Goal: Book appointment/travel/reservation

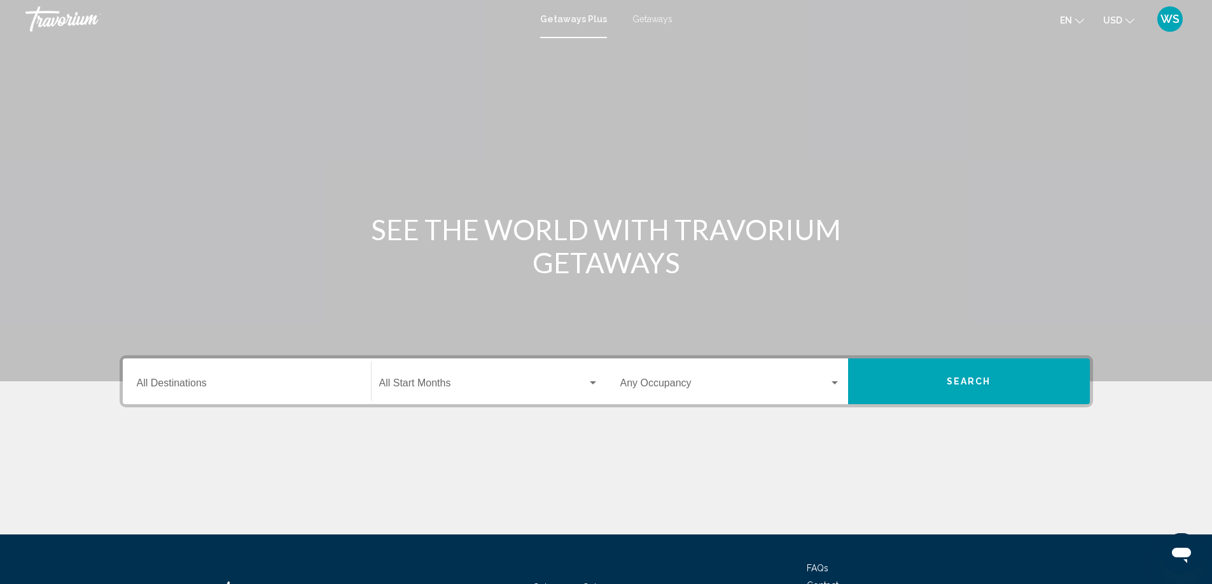
click at [141, 385] on input "Destination All Destinations" at bounding box center [247, 385] width 220 height 11
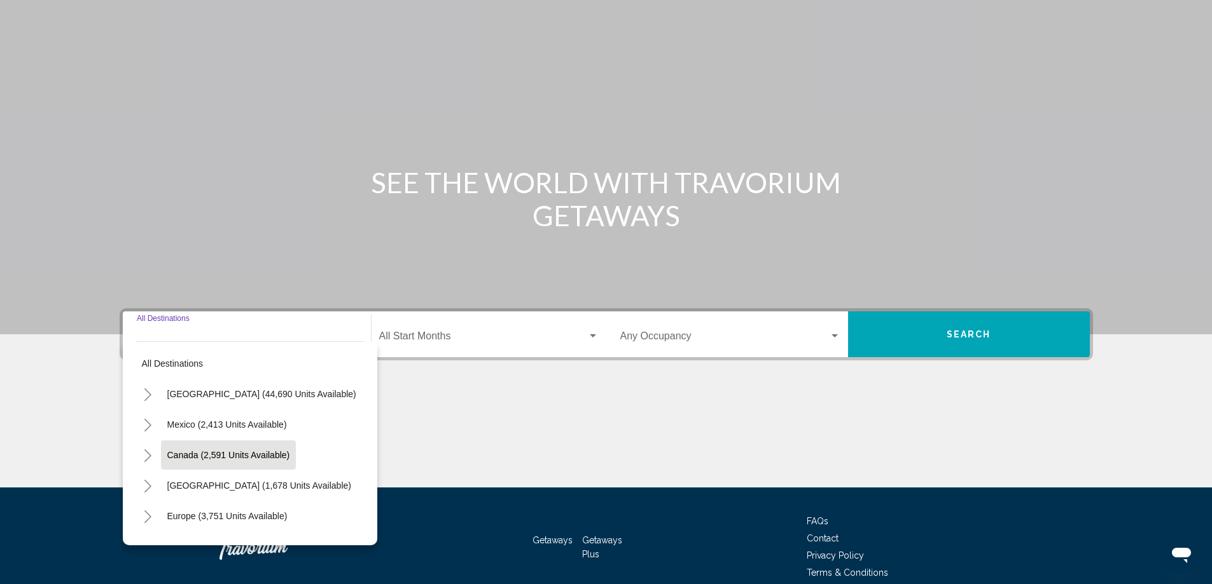
scroll to position [106, 0]
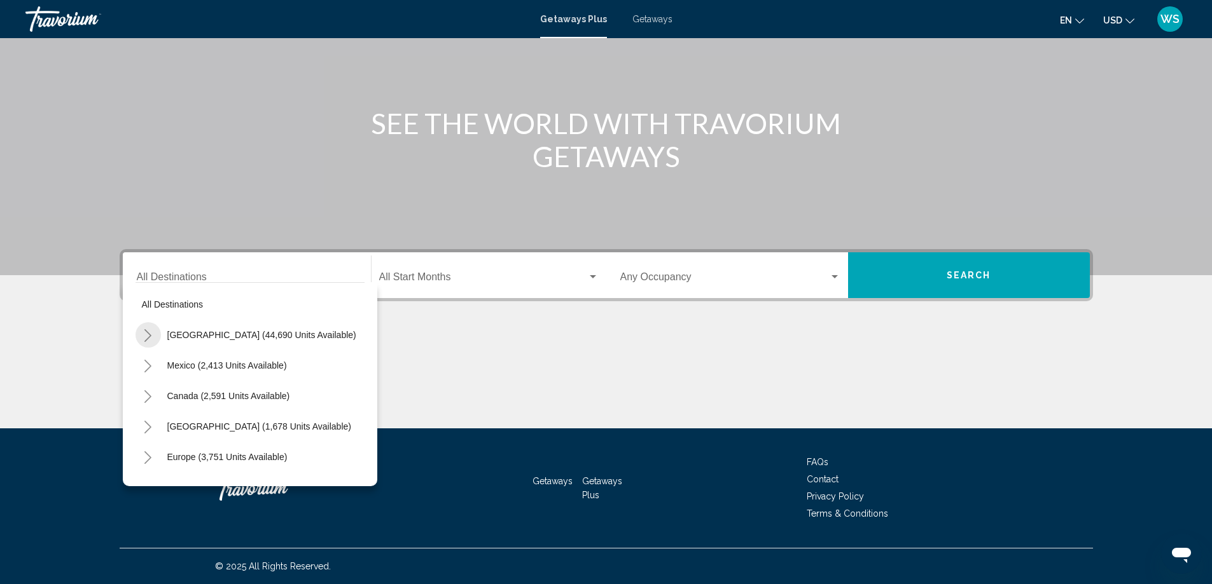
click at [151, 338] on icon "Toggle United States (44,690 units available)" at bounding box center [148, 335] width 10 height 13
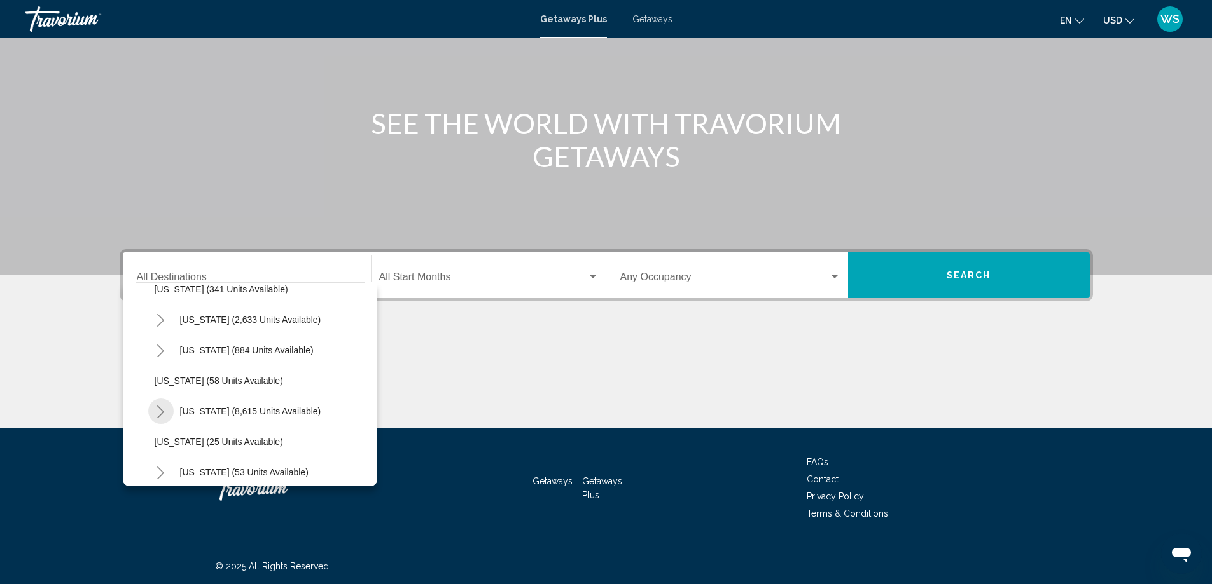
click at [162, 411] on icon "Toggle Florida (8,615 units available)" at bounding box center [161, 412] width 10 height 13
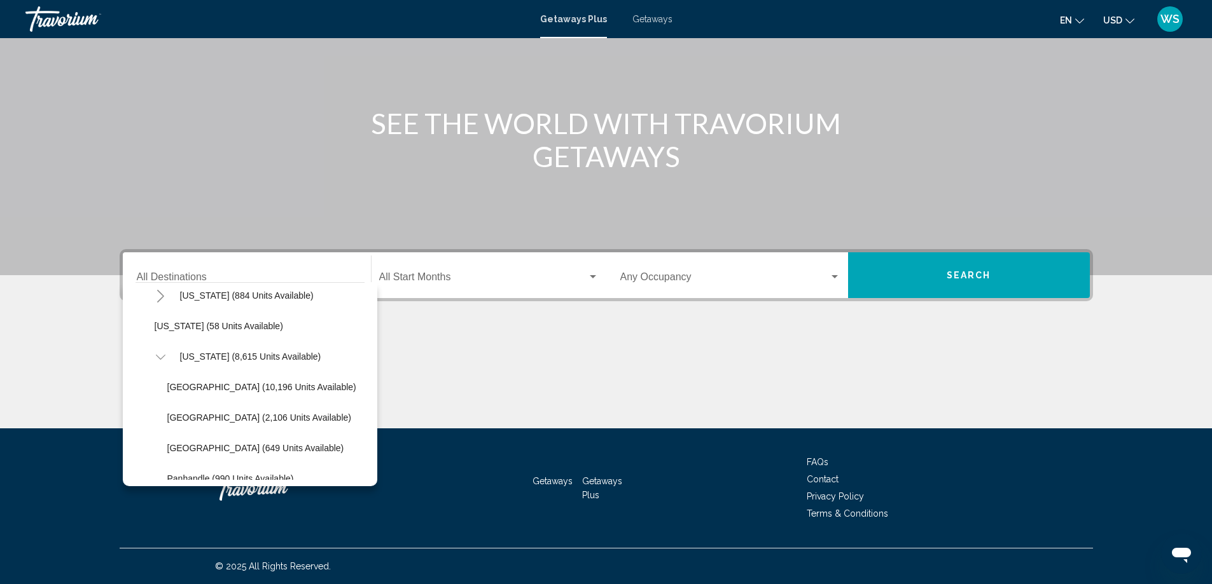
scroll to position [223, 0]
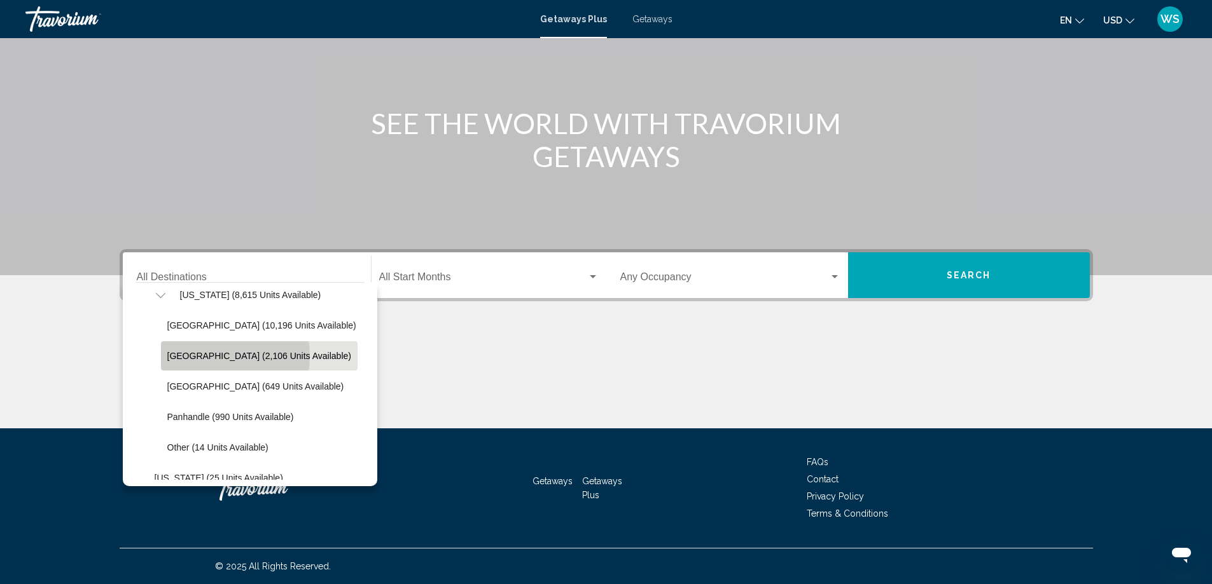
click at [219, 354] on span "East Coast (2,106 units available)" at bounding box center [259, 356] width 184 height 10
type input "**********"
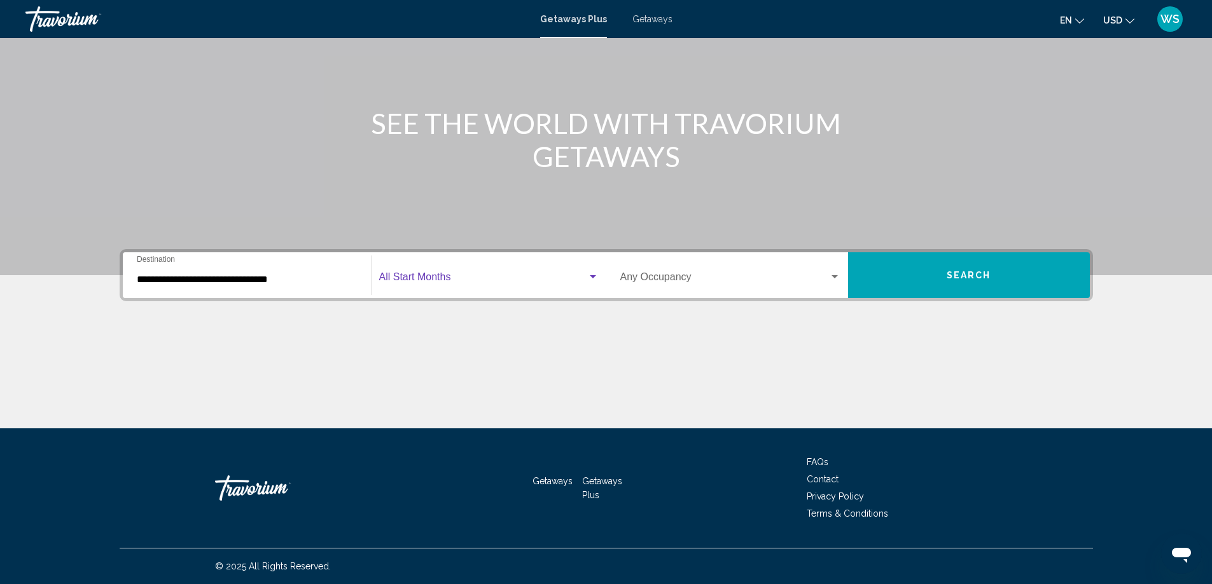
click at [597, 272] on div "Search widget" at bounding box center [592, 277] width 11 height 10
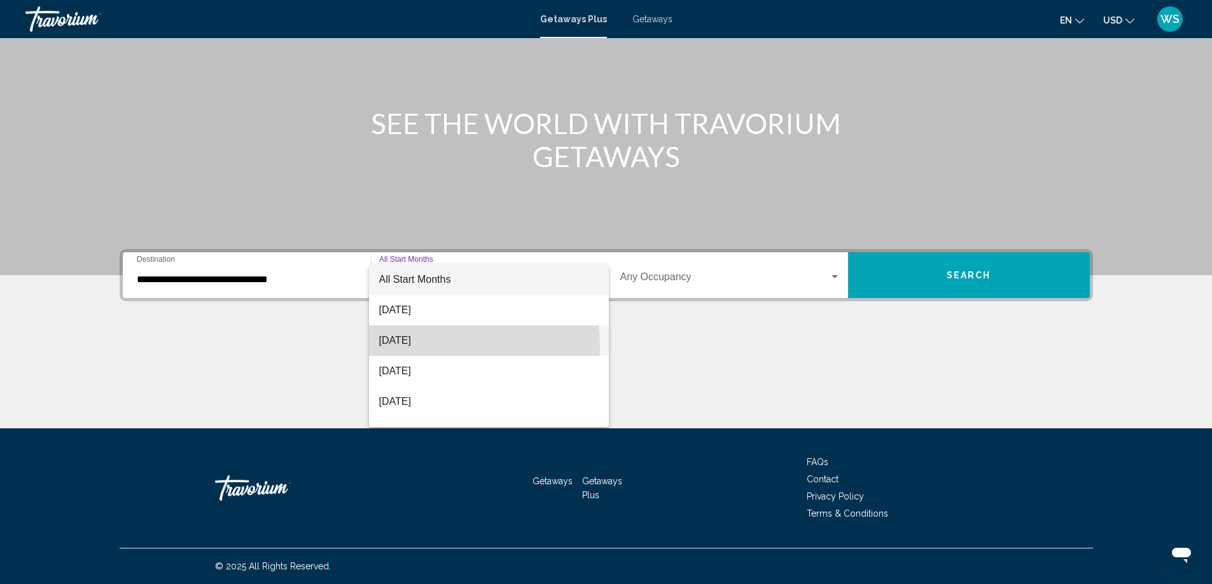
click at [436, 345] on span "[DATE]" at bounding box center [488, 341] width 219 height 31
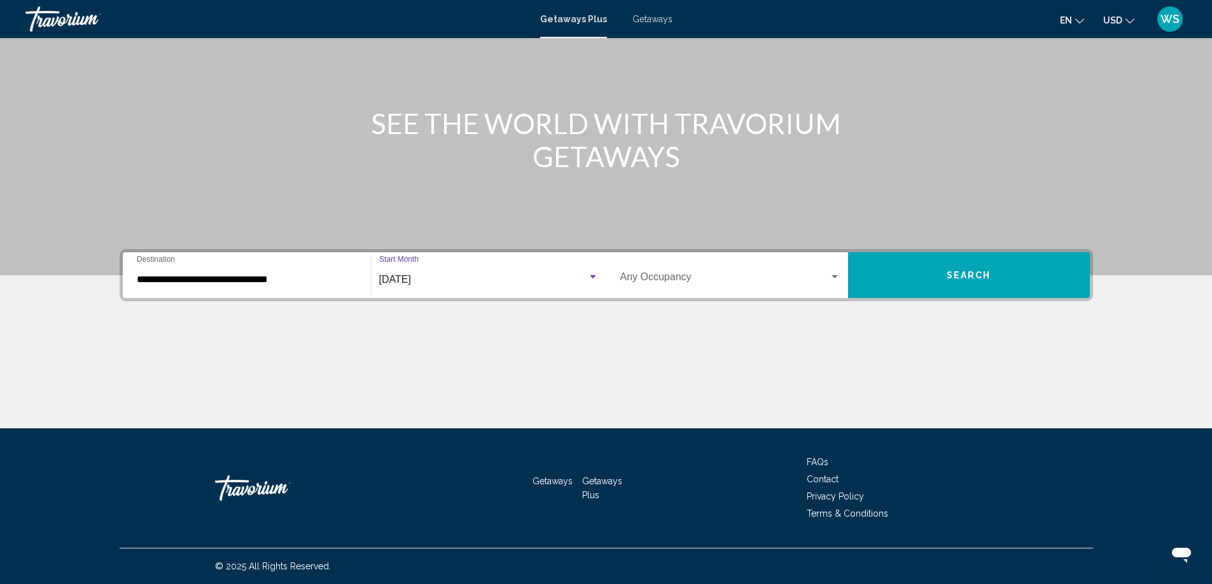
click at [835, 278] on div "Search widget" at bounding box center [834, 276] width 6 height 3
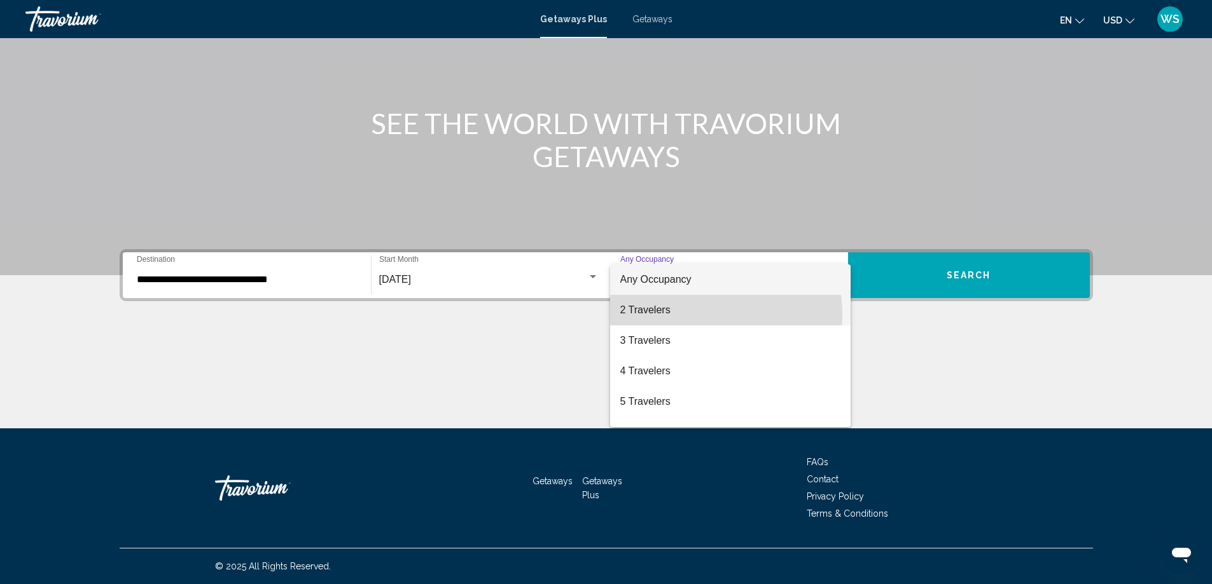
click at [688, 315] on span "2 Travelers" at bounding box center [730, 310] width 220 height 31
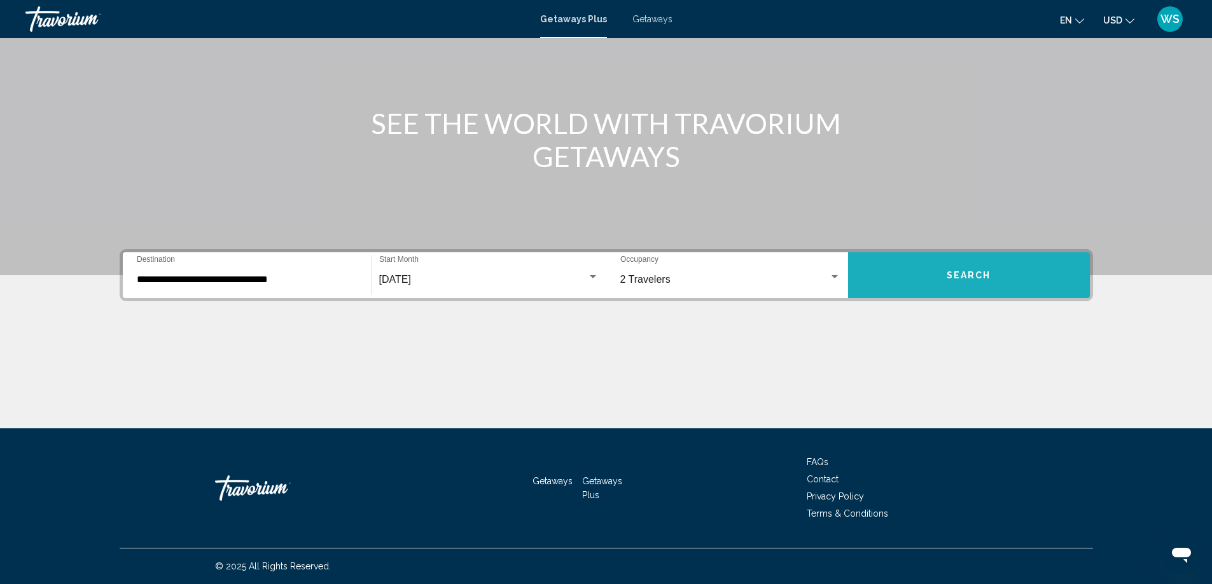
click at [983, 285] on button "Search" at bounding box center [969, 275] width 242 height 46
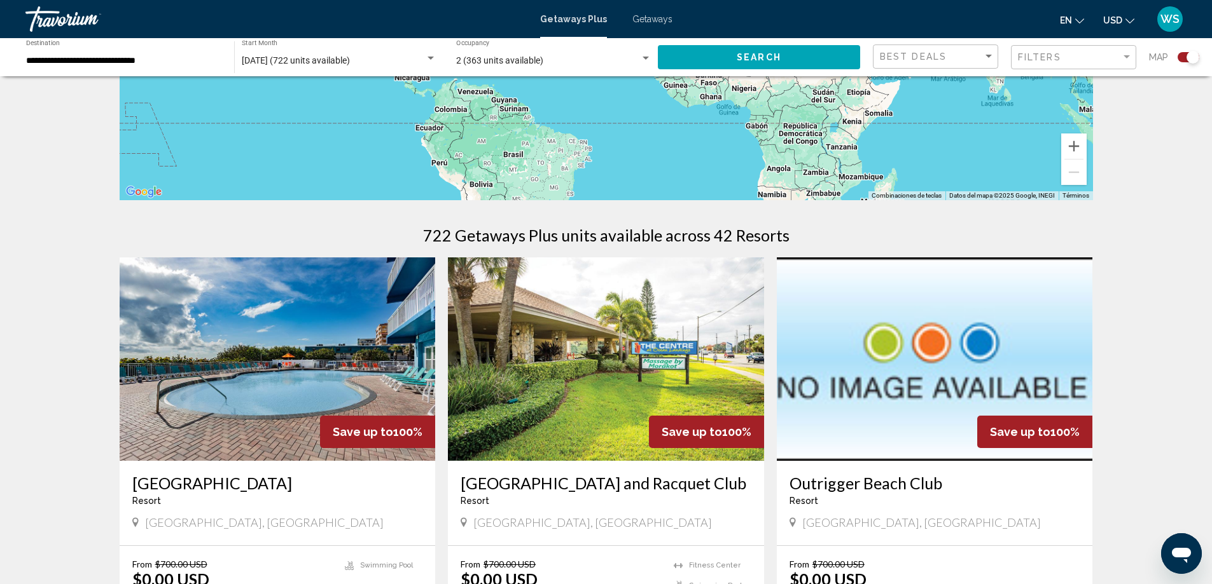
scroll to position [130, 0]
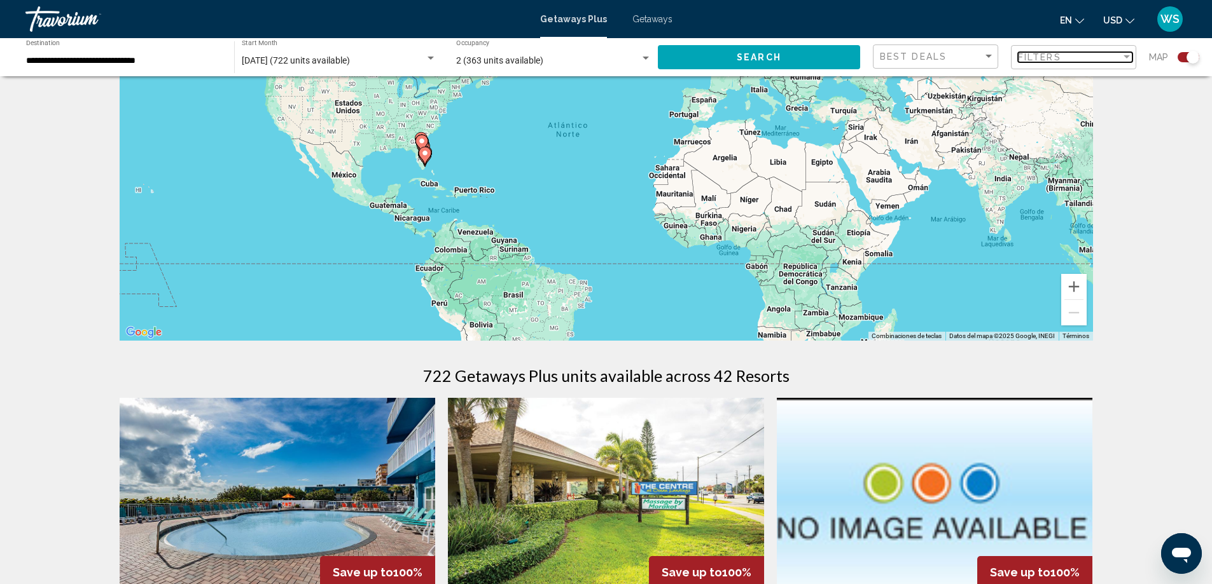
click at [1122, 61] on div "Filter" at bounding box center [1126, 57] width 11 height 10
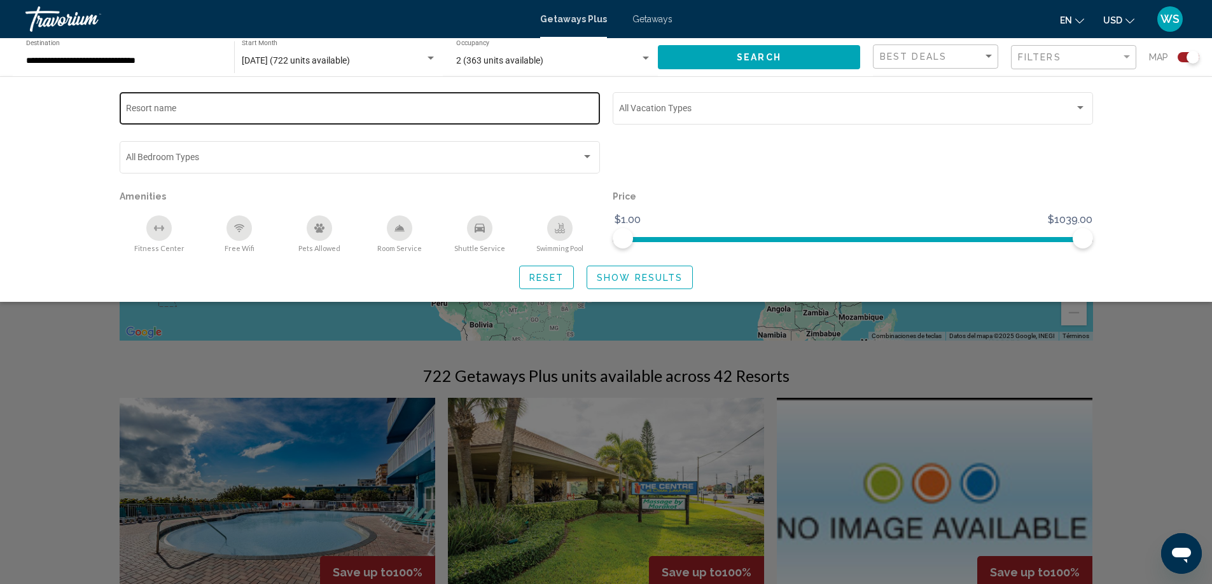
click at [283, 105] on div "Resort name" at bounding box center [359, 107] width 467 height 35
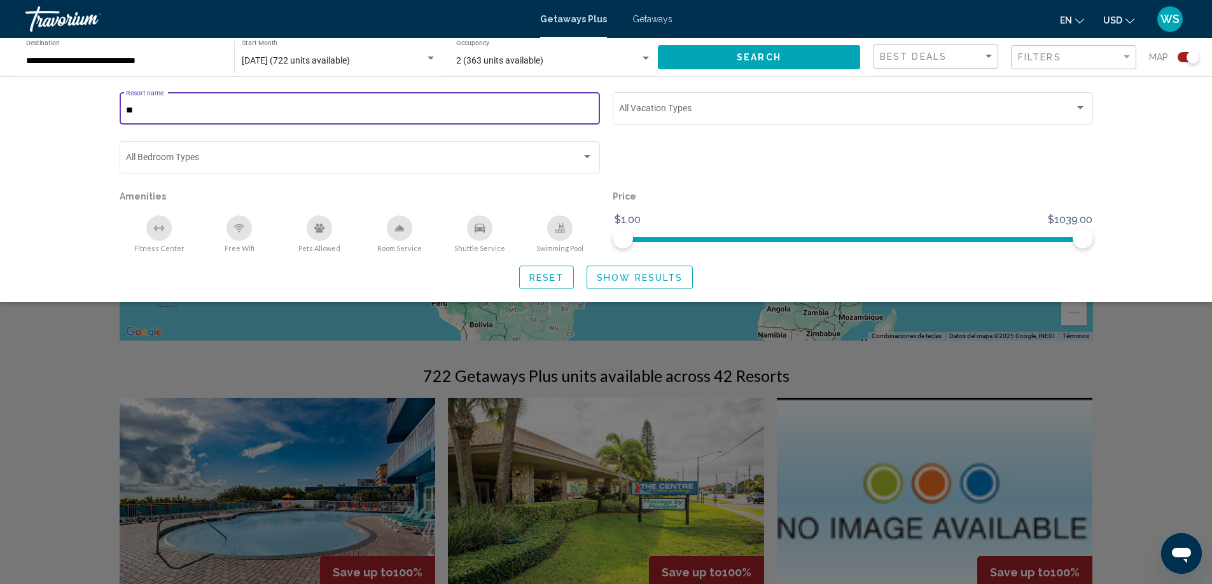
type input "*"
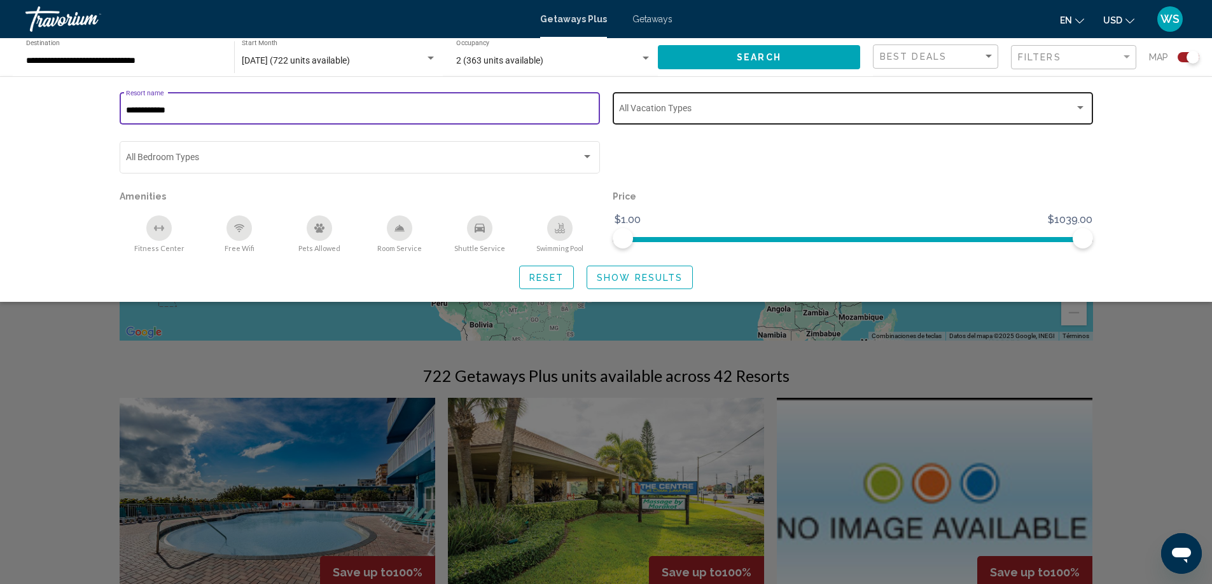
type input "**********"
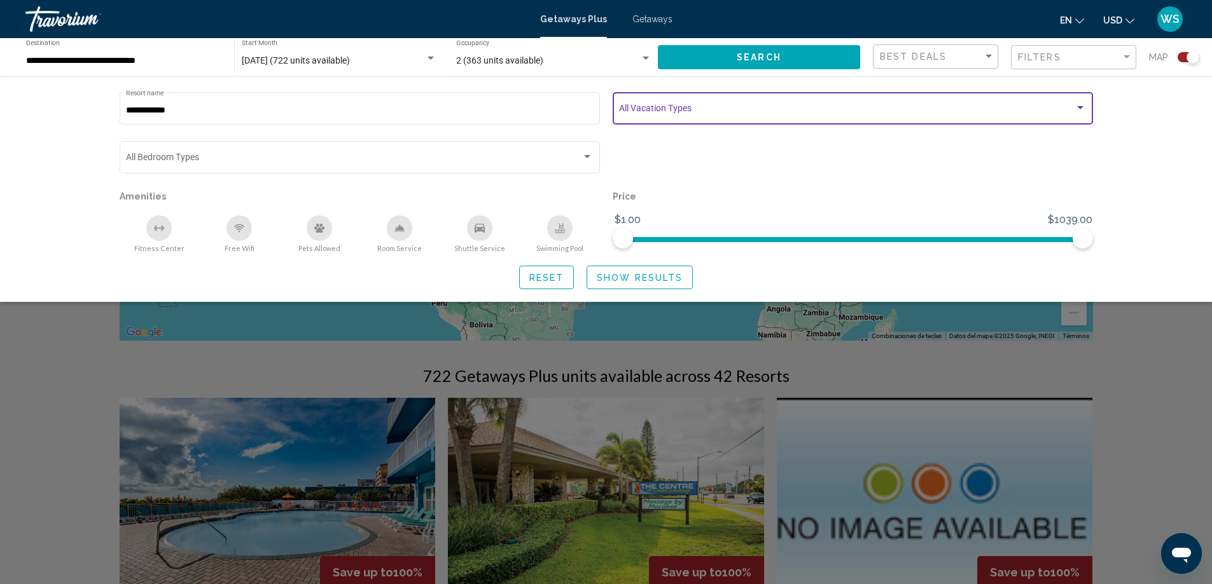
click at [1080, 110] on div "Search widget" at bounding box center [1079, 108] width 11 height 10
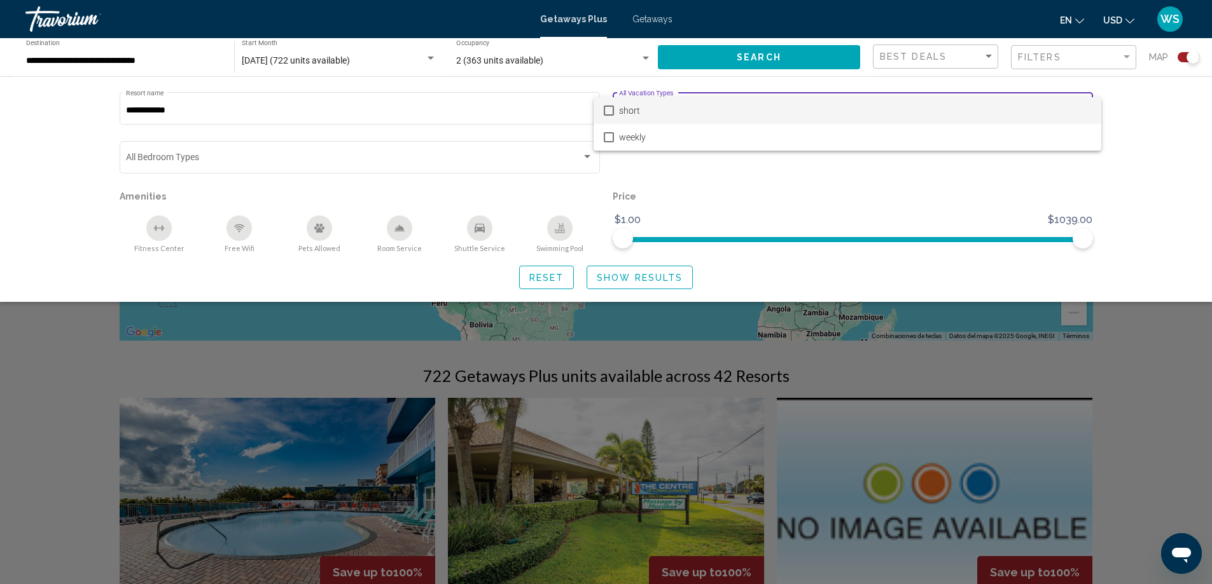
click at [646, 111] on span "short" at bounding box center [855, 110] width 472 height 27
click at [190, 161] on div at bounding box center [606, 292] width 1212 height 584
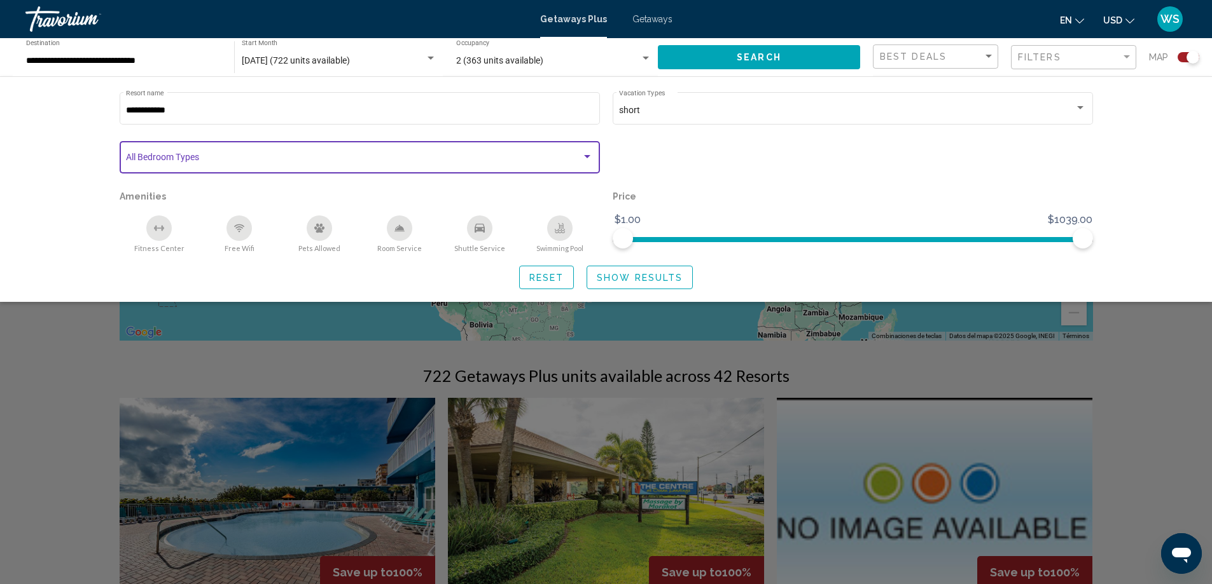
click at [577, 156] on span "Search widget" at bounding box center [353, 160] width 455 height 10
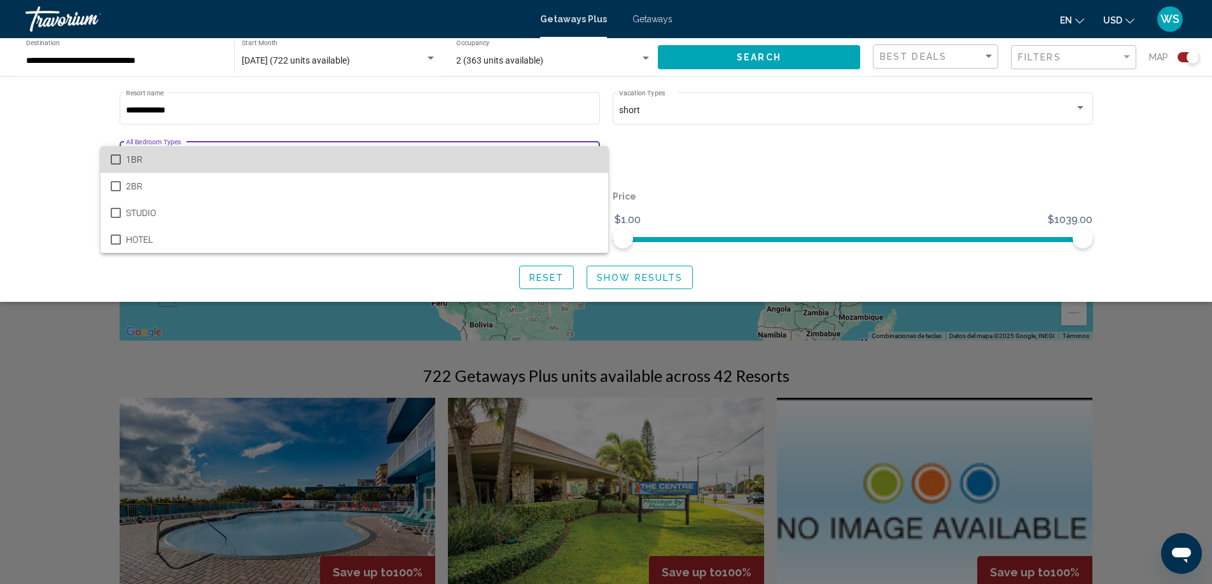
click at [115, 155] on mat-pseudo-checkbox at bounding box center [116, 160] width 10 height 10
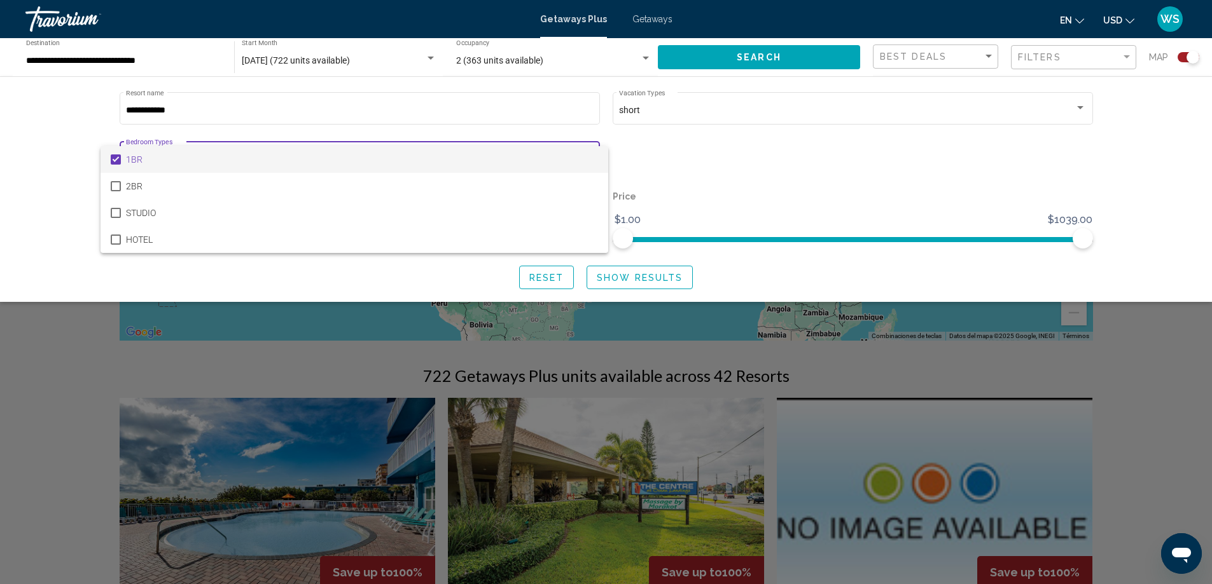
click at [696, 204] on div at bounding box center [606, 292] width 1212 height 584
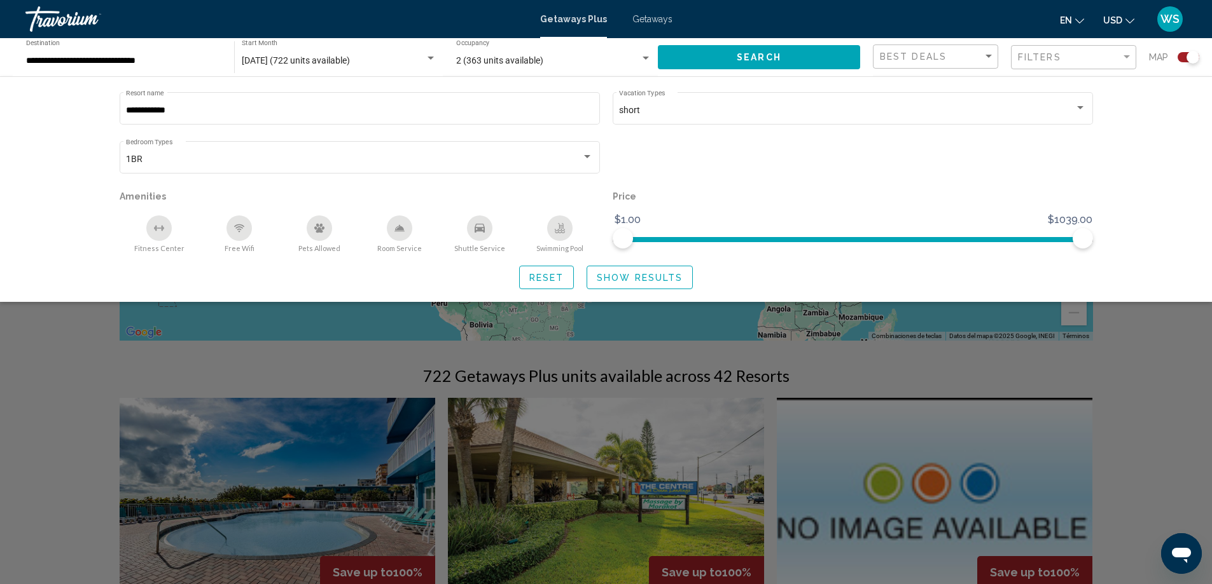
click at [622, 276] on span "Show Results" at bounding box center [640, 278] width 86 height 10
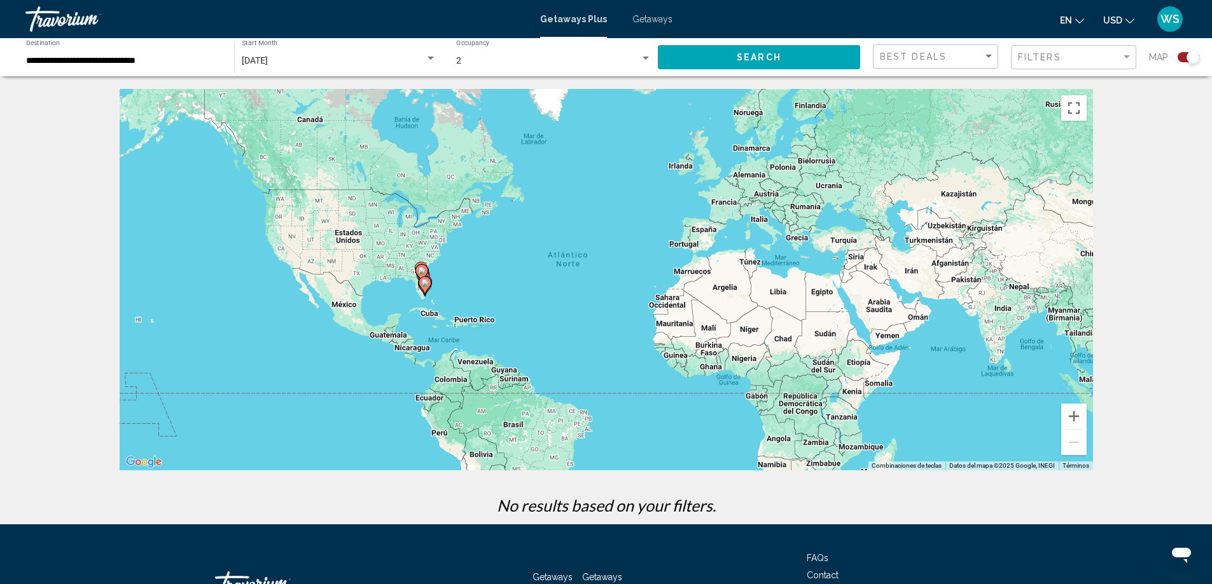
click at [733, 59] on button "Search" at bounding box center [759, 57] width 202 height 24
click at [1057, 59] on span "Filters" at bounding box center [1039, 57] width 43 height 10
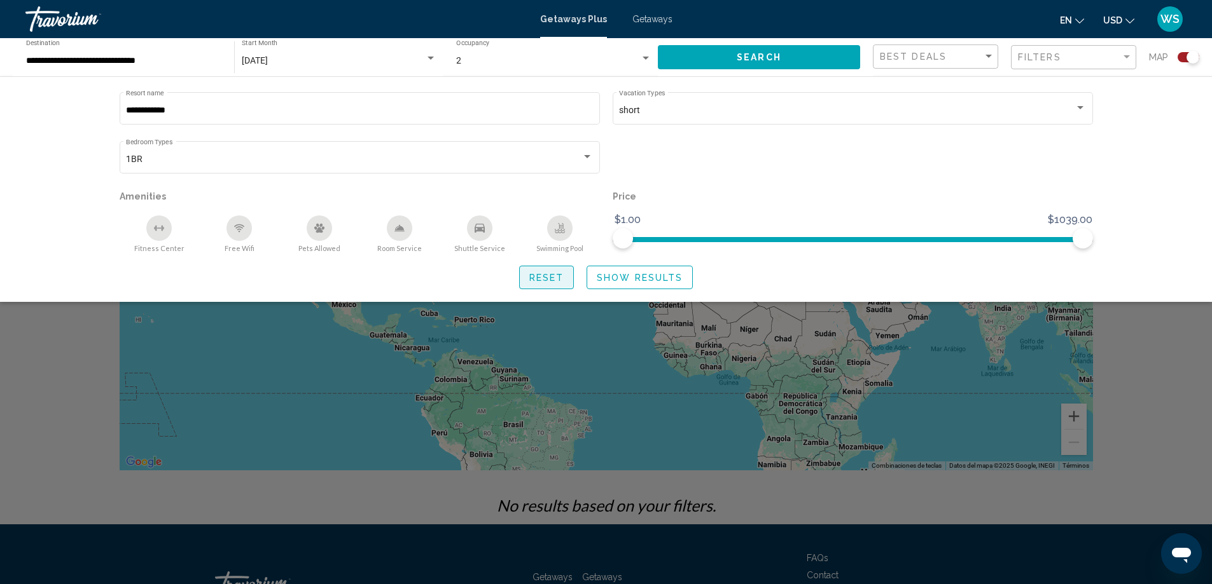
click at [526, 277] on button "Reset" at bounding box center [546, 278] width 55 height 24
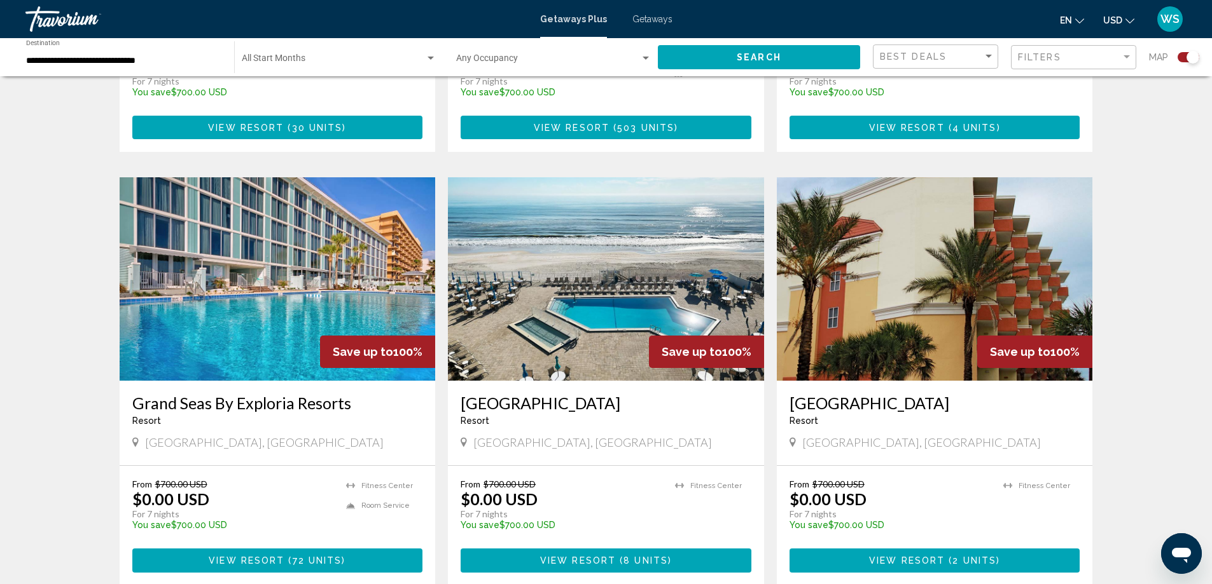
scroll to position [272, 0]
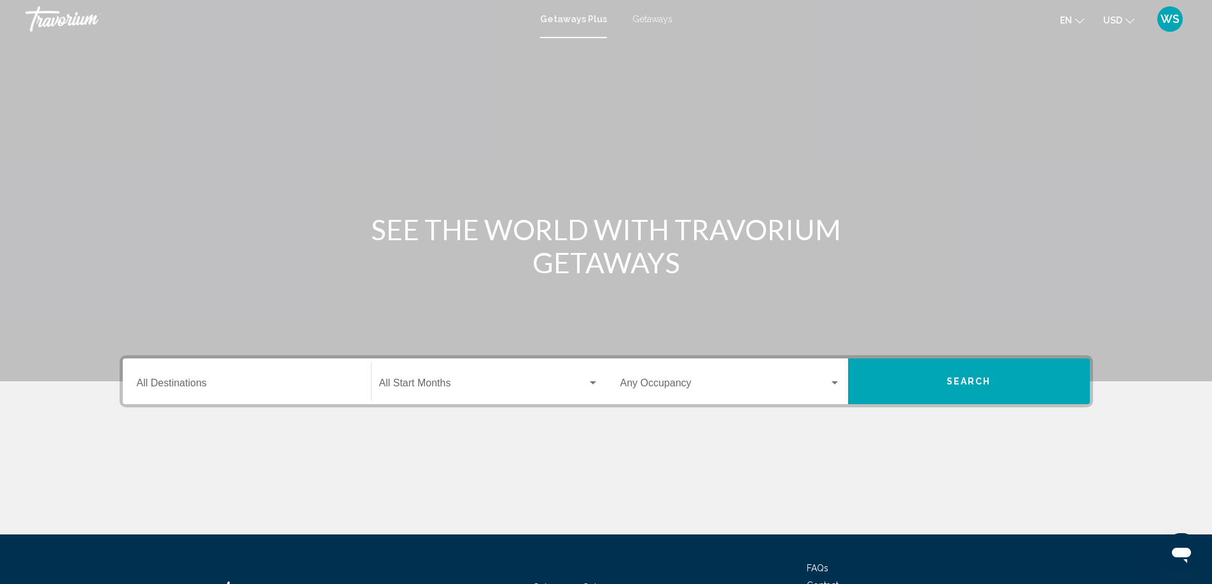
click at [658, 20] on span "Getaways" at bounding box center [652, 19] width 40 height 10
click at [199, 385] on input "Destination All Destinations" at bounding box center [247, 385] width 220 height 11
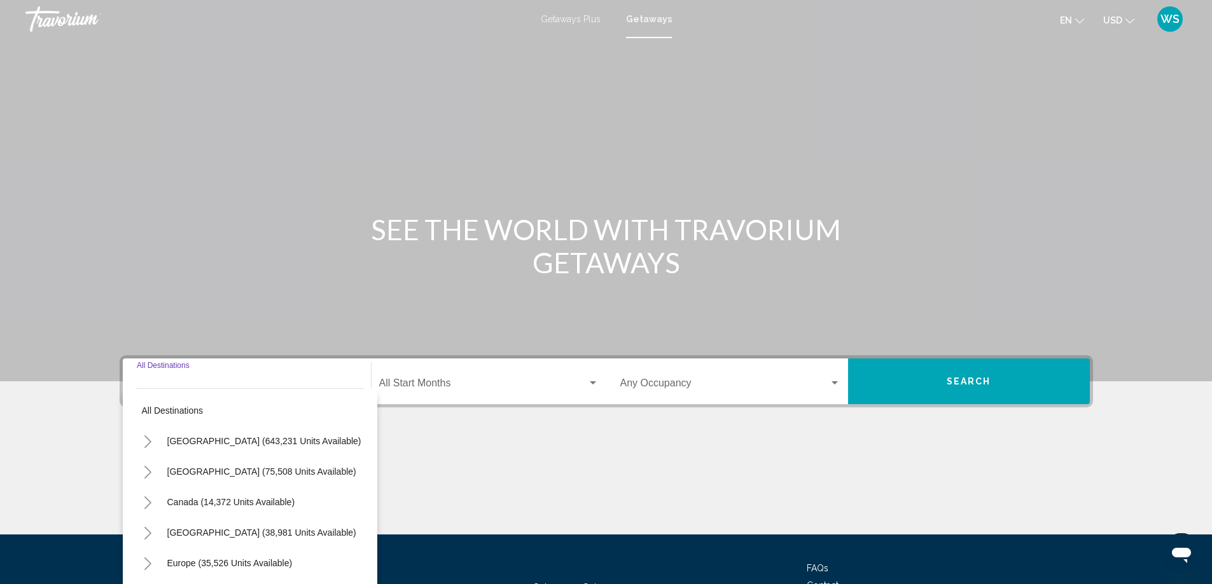
scroll to position [106, 0]
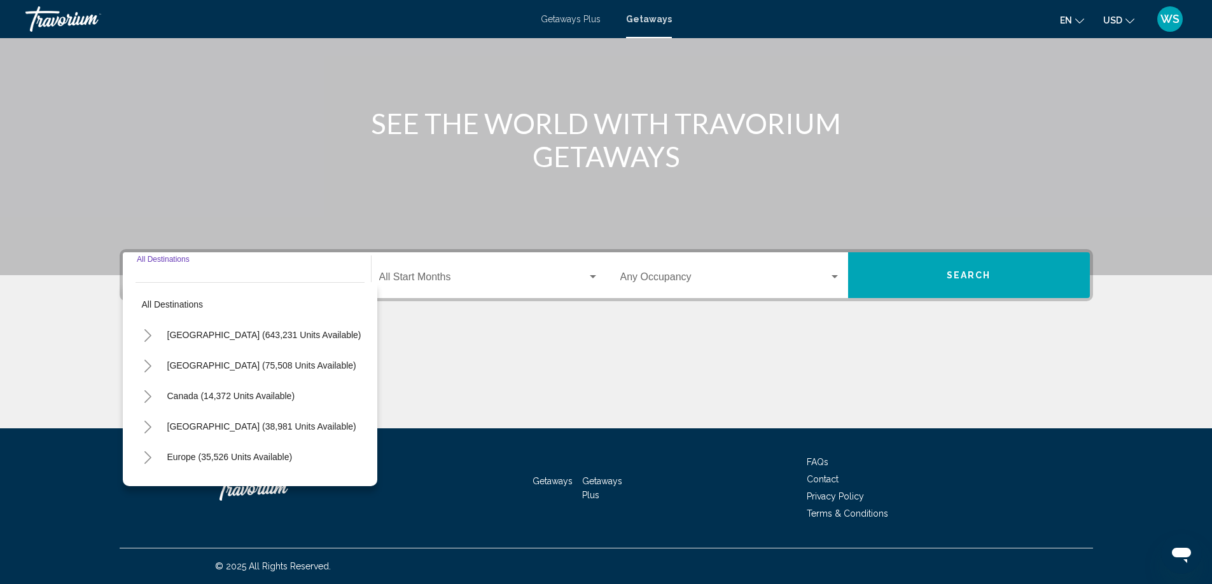
click at [152, 337] on icon "Toggle United States (643,231 units available)" at bounding box center [148, 335] width 10 height 13
drag, startPoint x: 366, startPoint y: 303, endPoint x: 363, endPoint y: 308, distance: 6.5
click at [363, 308] on div "All destinations [GEOGRAPHIC_DATA] (643,231 units available) [US_STATE] (24,271…" at bounding box center [250, 384] width 254 height 204
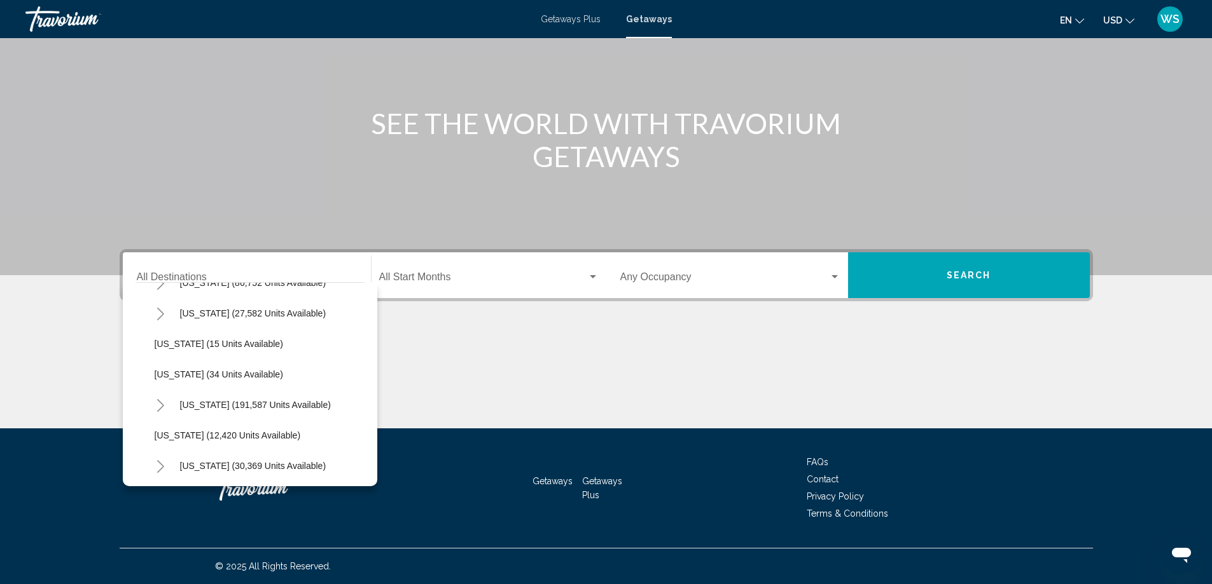
scroll to position [151, 0]
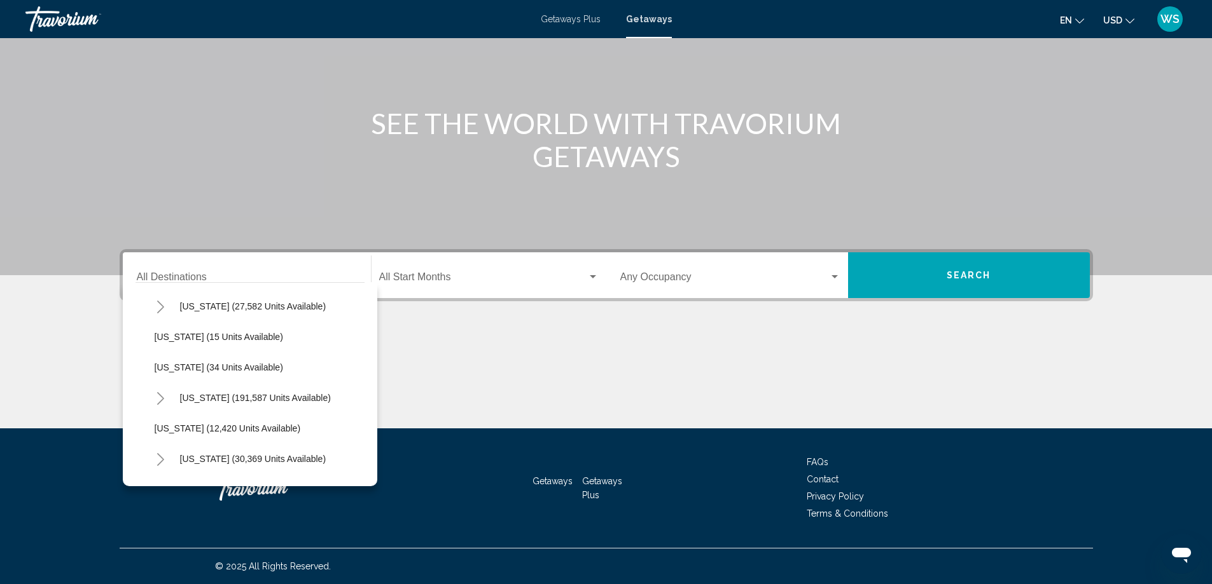
click at [160, 399] on icon "Toggle Florida (191,587 units available)" at bounding box center [161, 398] width 10 height 13
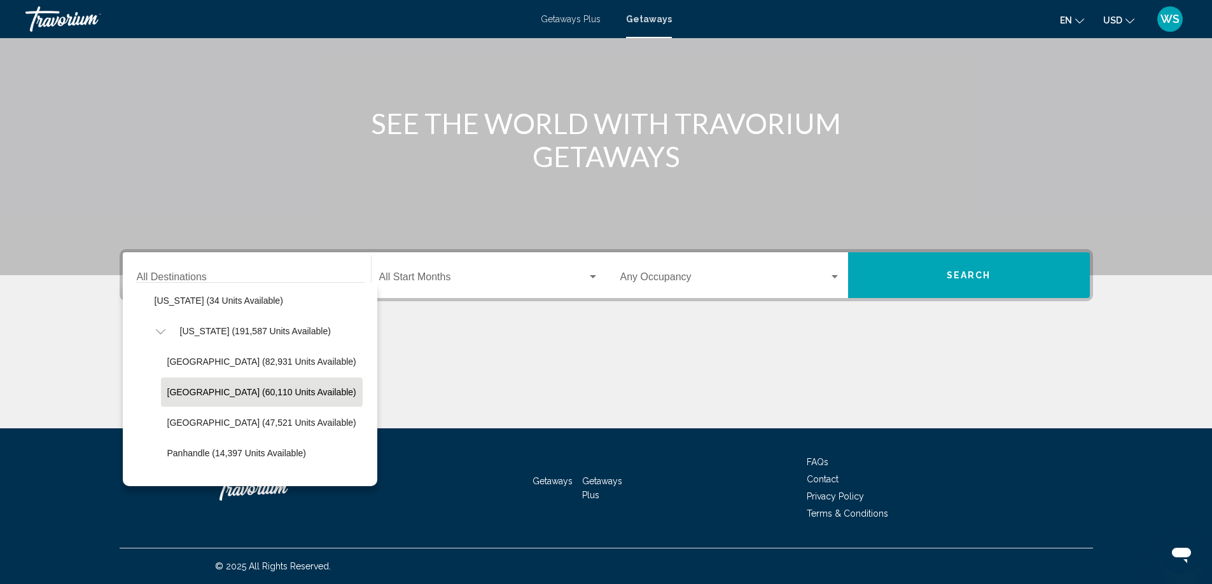
click at [232, 394] on span "[GEOGRAPHIC_DATA] (60,110 units available)" at bounding box center [261, 392] width 189 height 10
type input "**********"
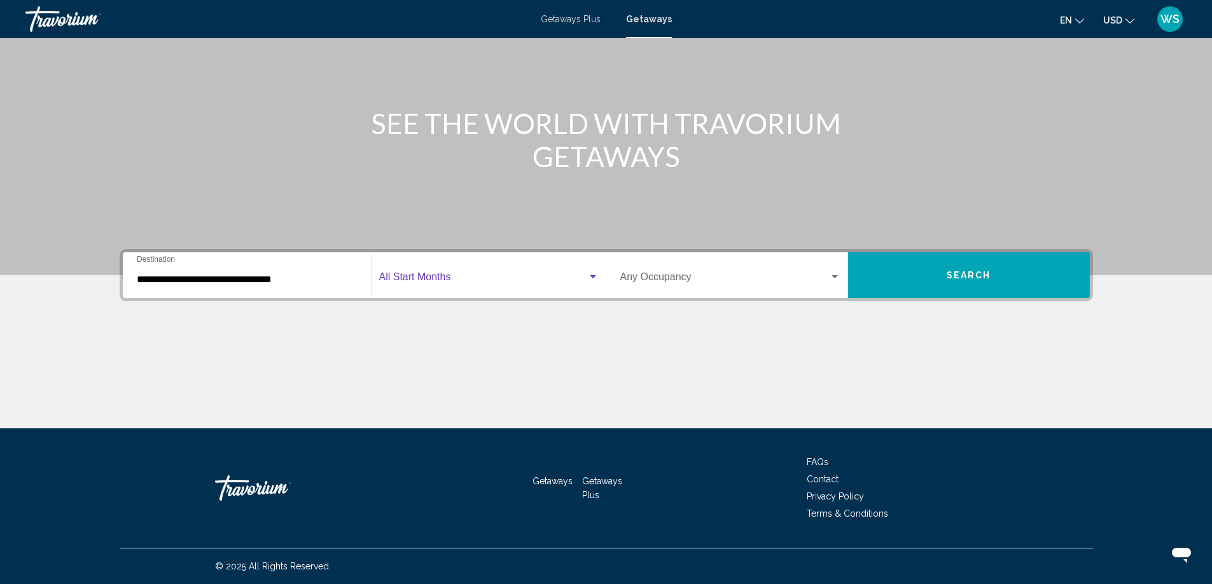
click at [593, 280] on div "Search widget" at bounding box center [592, 277] width 11 height 10
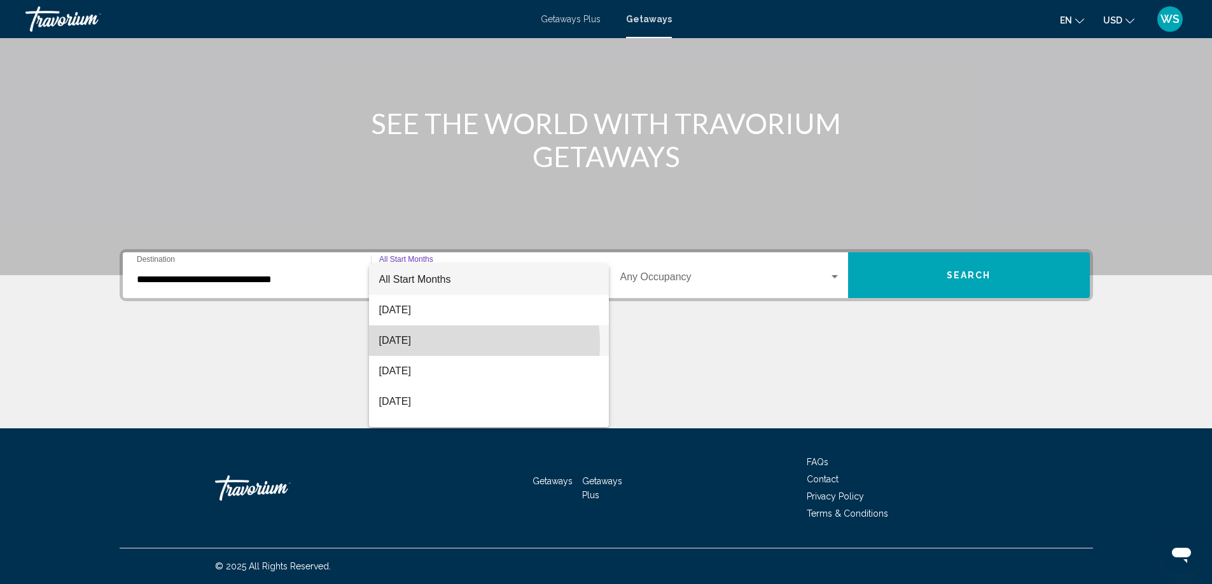
click at [443, 344] on span "[DATE]" at bounding box center [488, 341] width 219 height 31
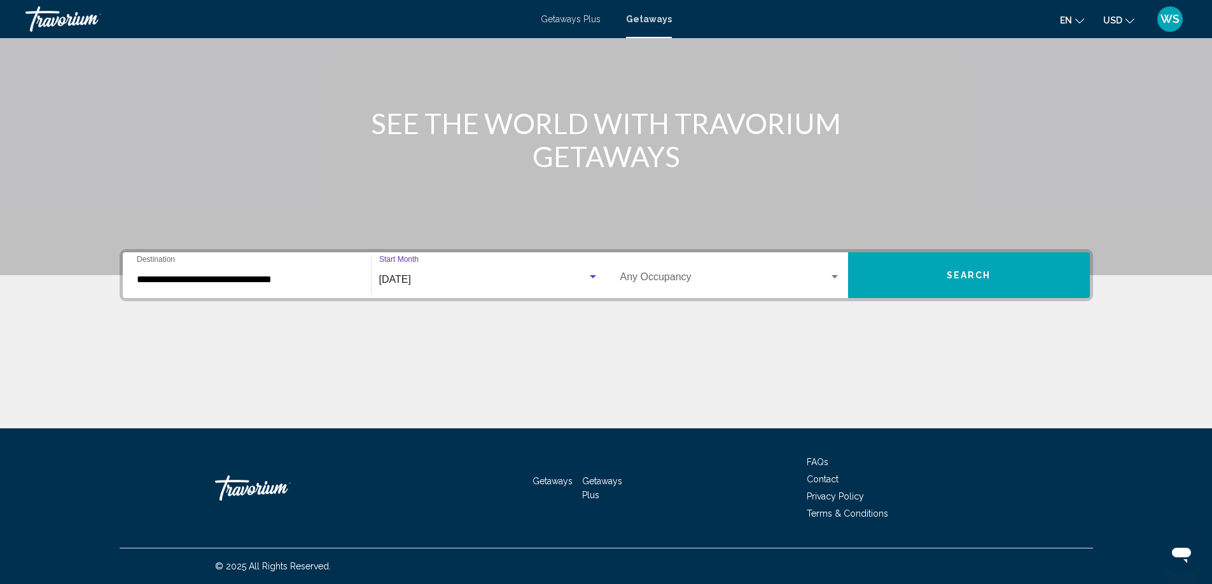
click at [833, 280] on div "Search widget" at bounding box center [834, 277] width 11 height 10
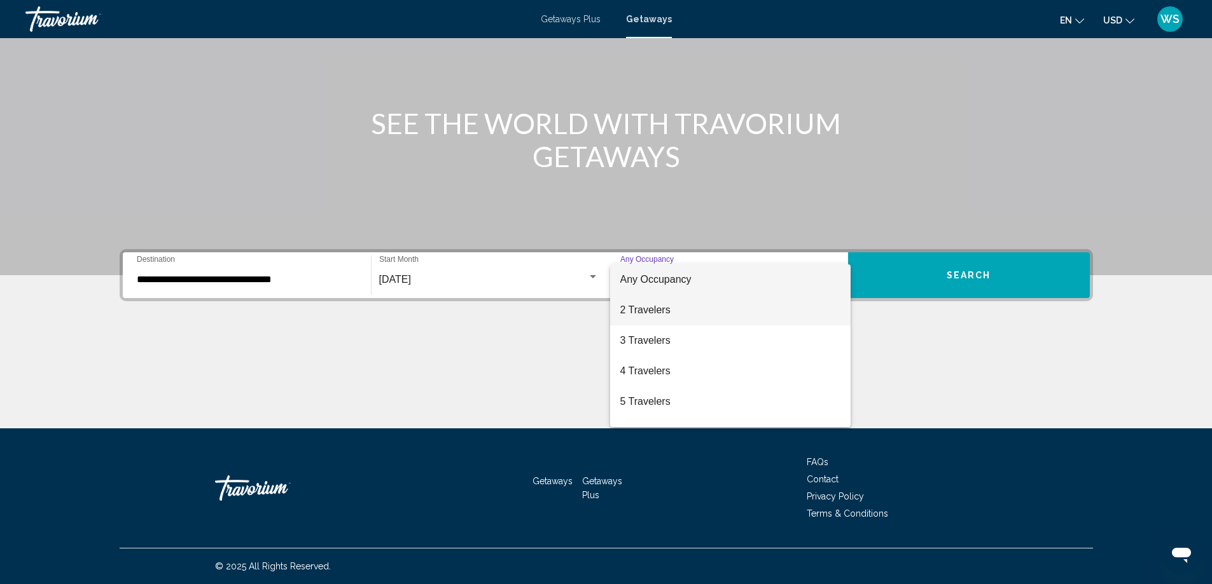
click at [721, 311] on span "2 Travelers" at bounding box center [730, 310] width 220 height 31
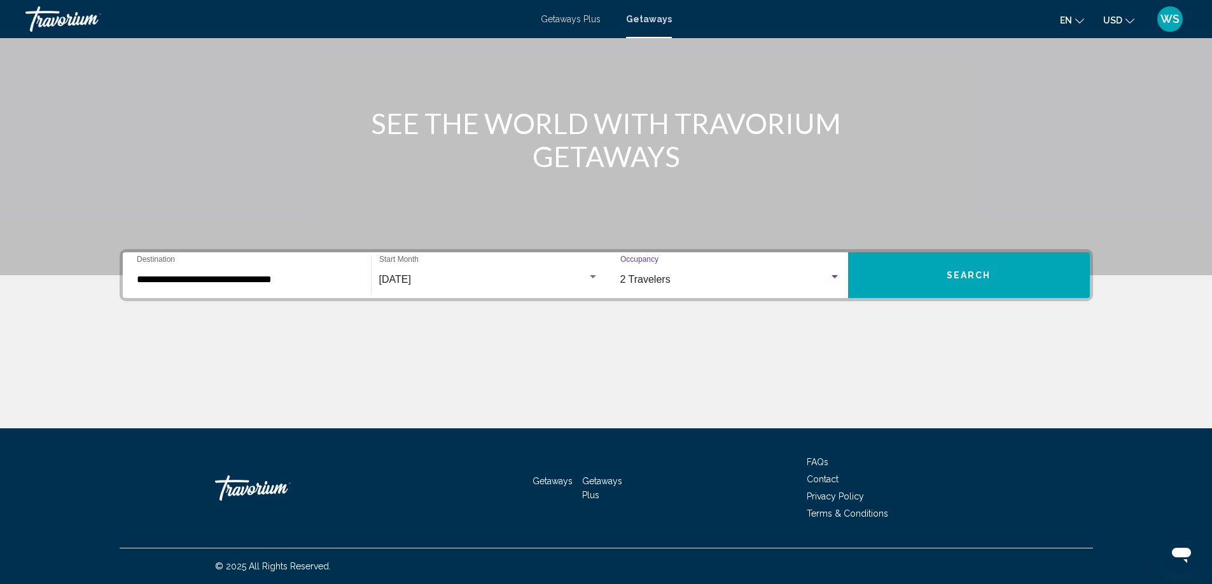
click at [986, 280] on span "Search" at bounding box center [968, 276] width 45 height 10
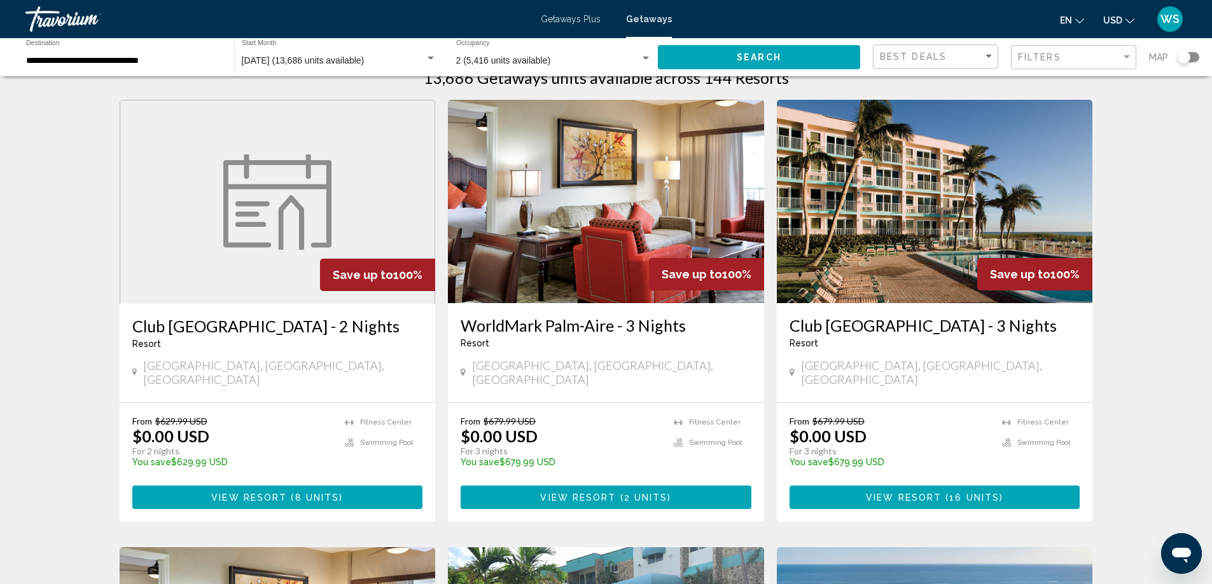
scroll to position [15, 0]
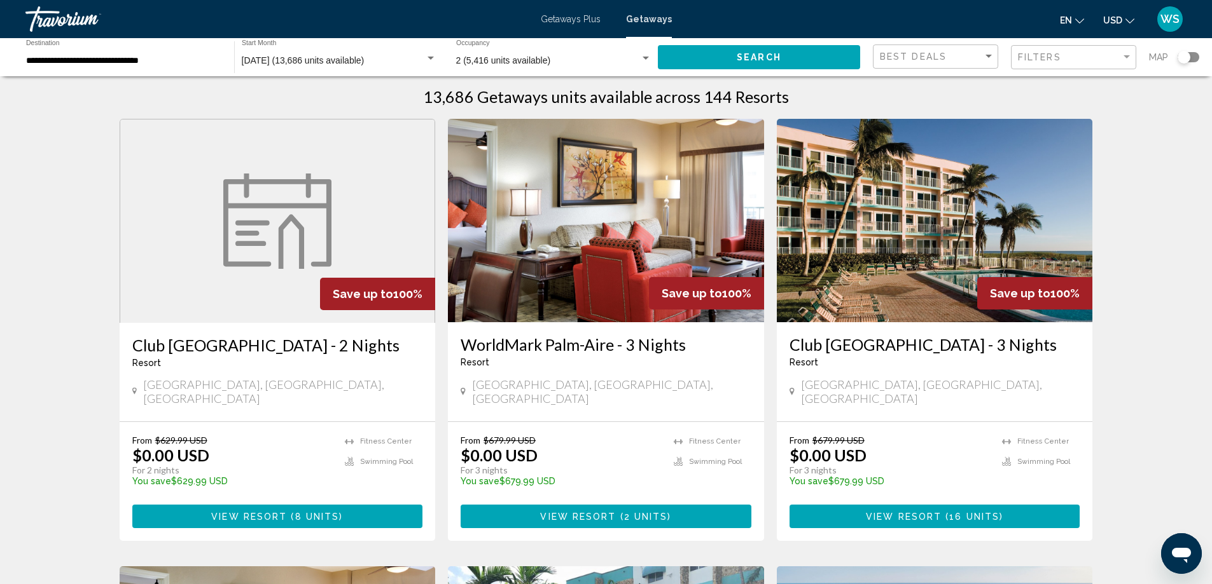
click at [986, 62] on div "Best Deals" at bounding box center [937, 57] width 114 height 24
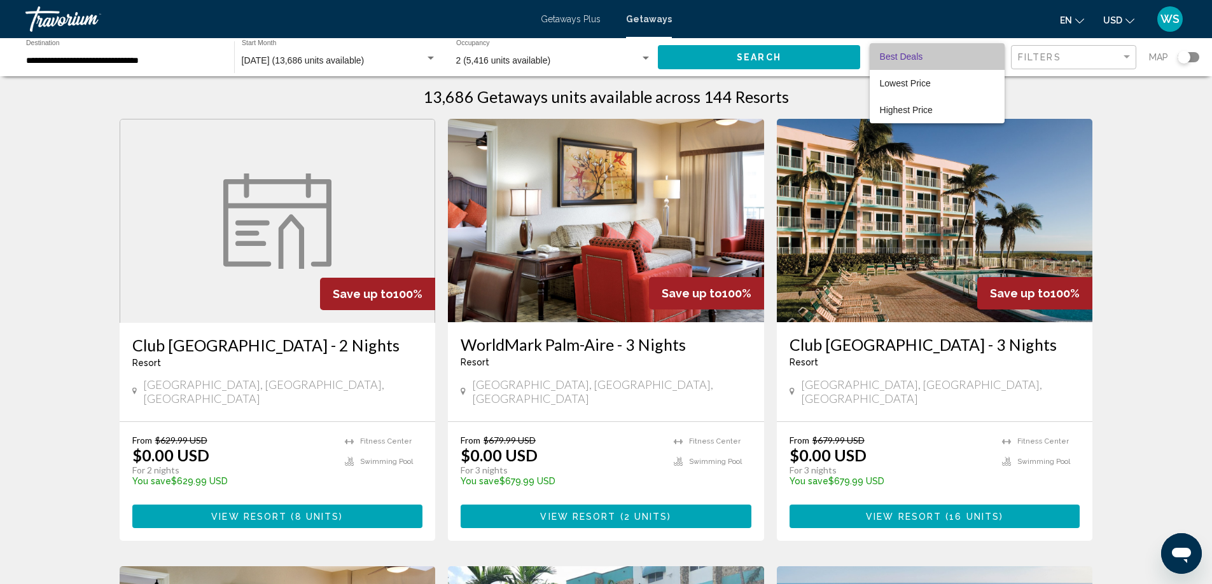
click at [986, 62] on span "Best Deals" at bounding box center [937, 56] width 114 height 27
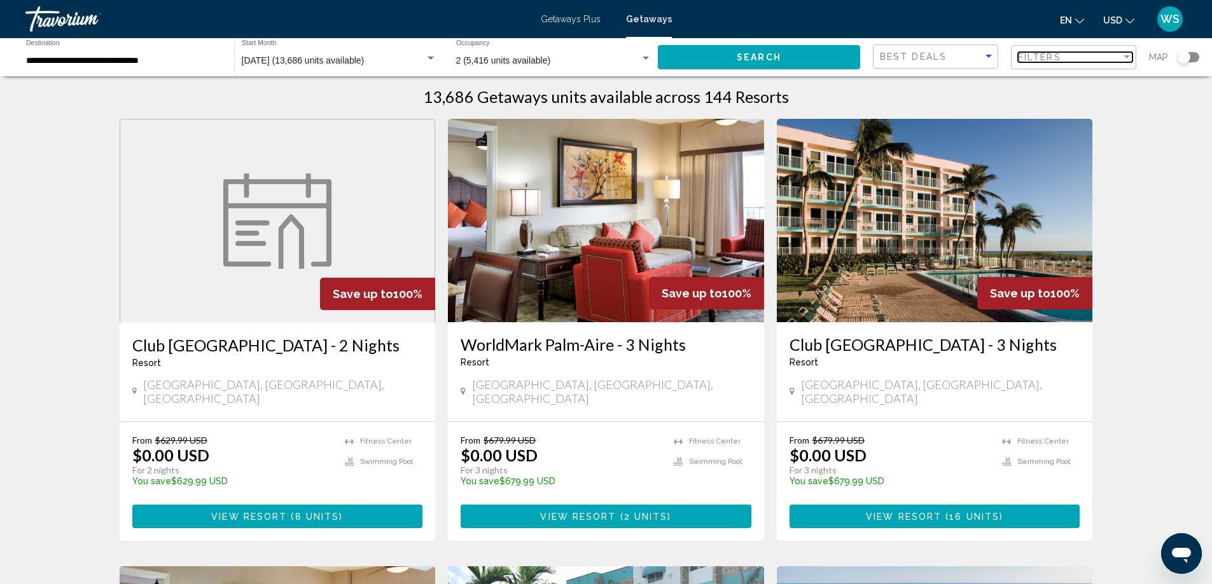
click at [1126, 57] on div "Filter" at bounding box center [1126, 56] width 6 height 3
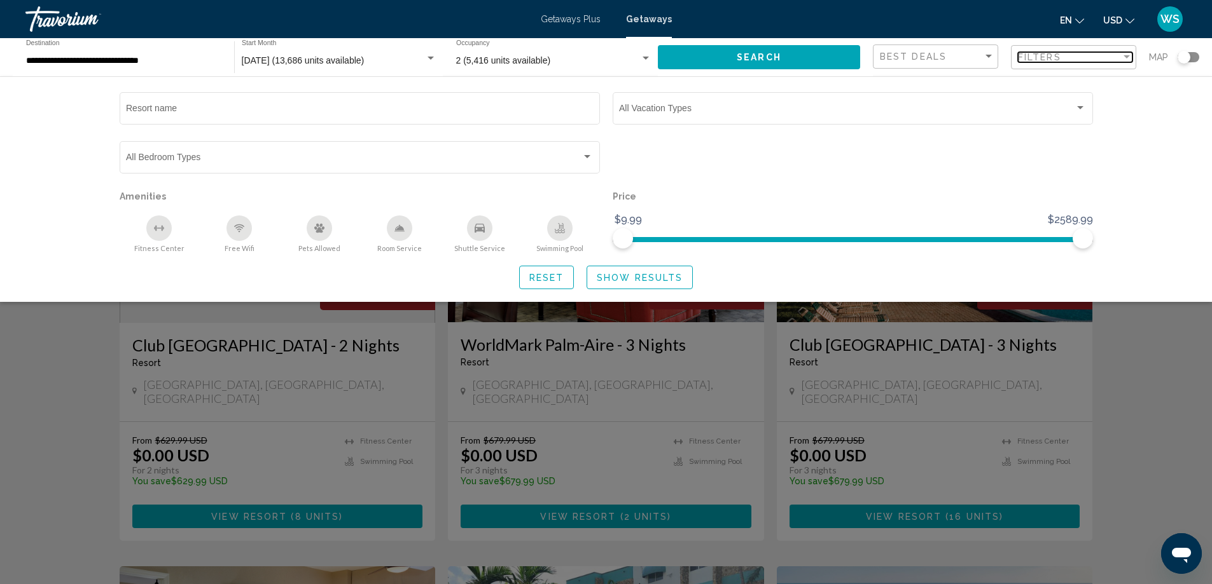
click at [1126, 57] on div "Filter" at bounding box center [1126, 56] width 6 height 3
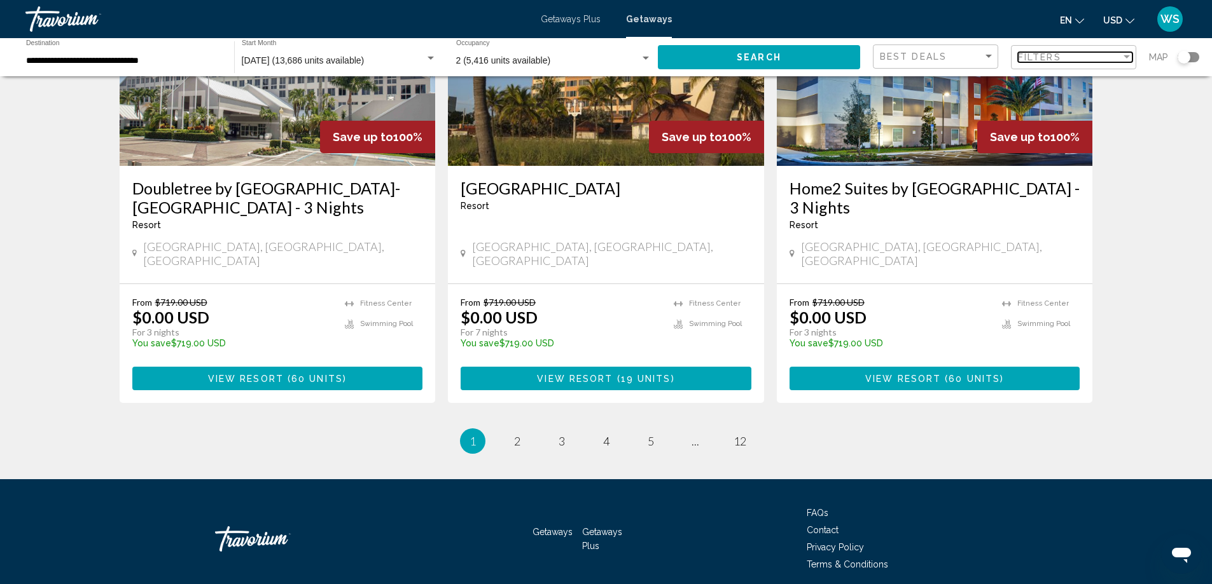
scroll to position [1528, 0]
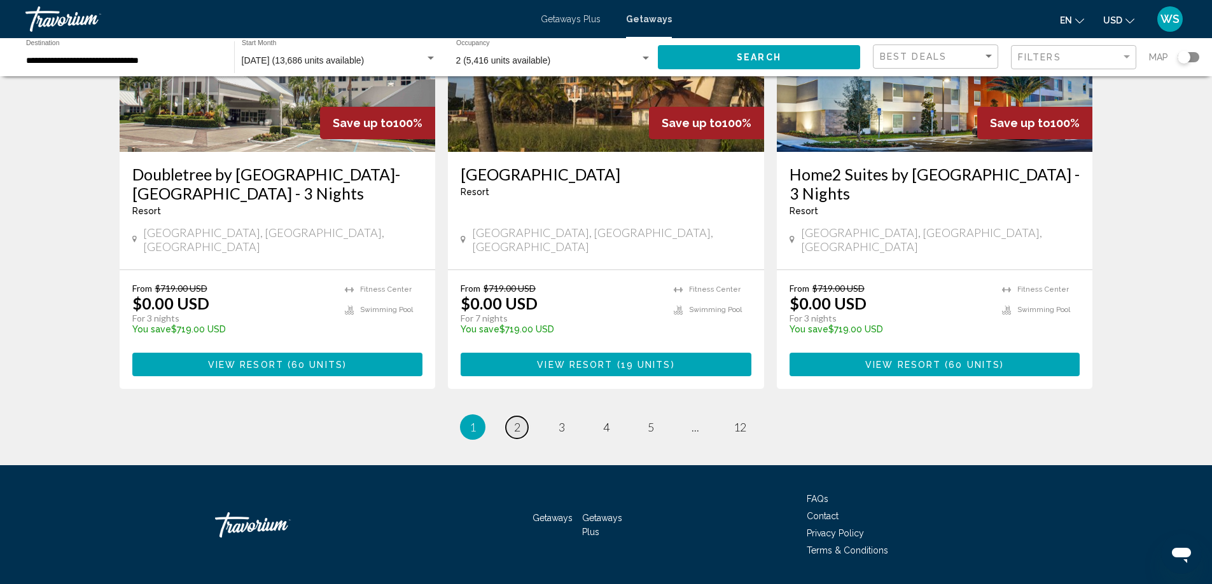
click at [516, 420] on span "2" at bounding box center [517, 427] width 6 height 14
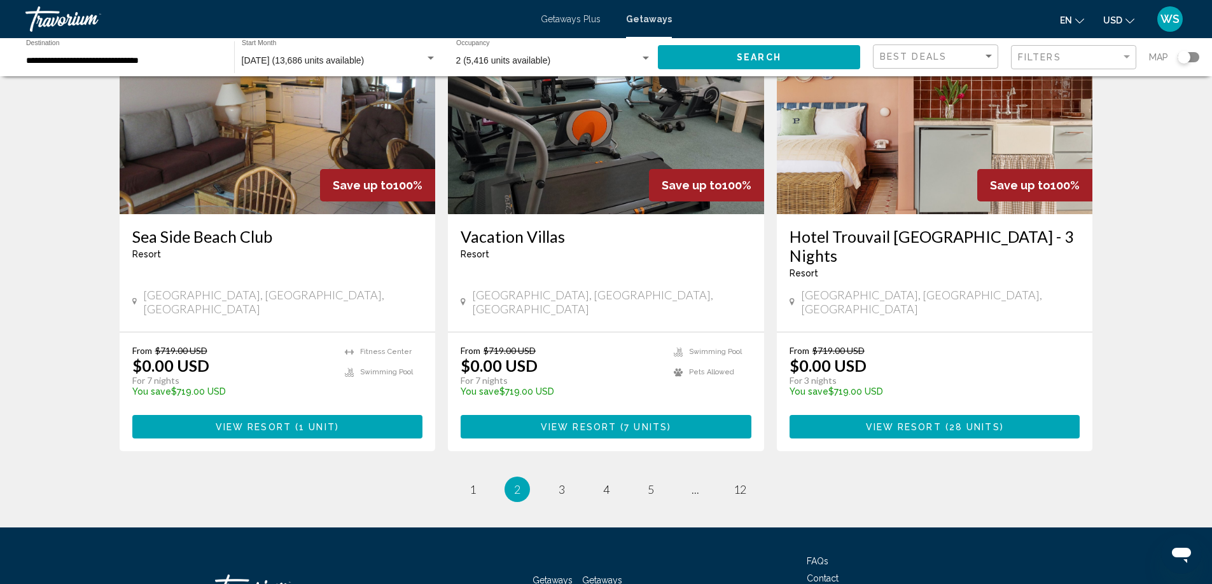
scroll to position [1526, 0]
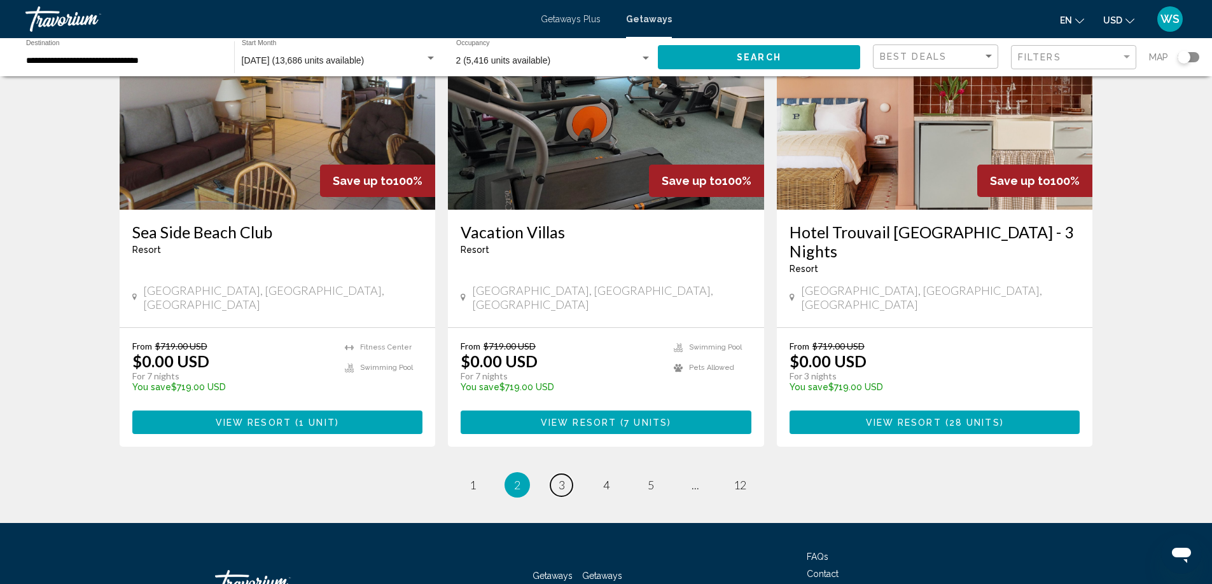
click at [562, 478] on span "3" at bounding box center [561, 485] width 6 height 14
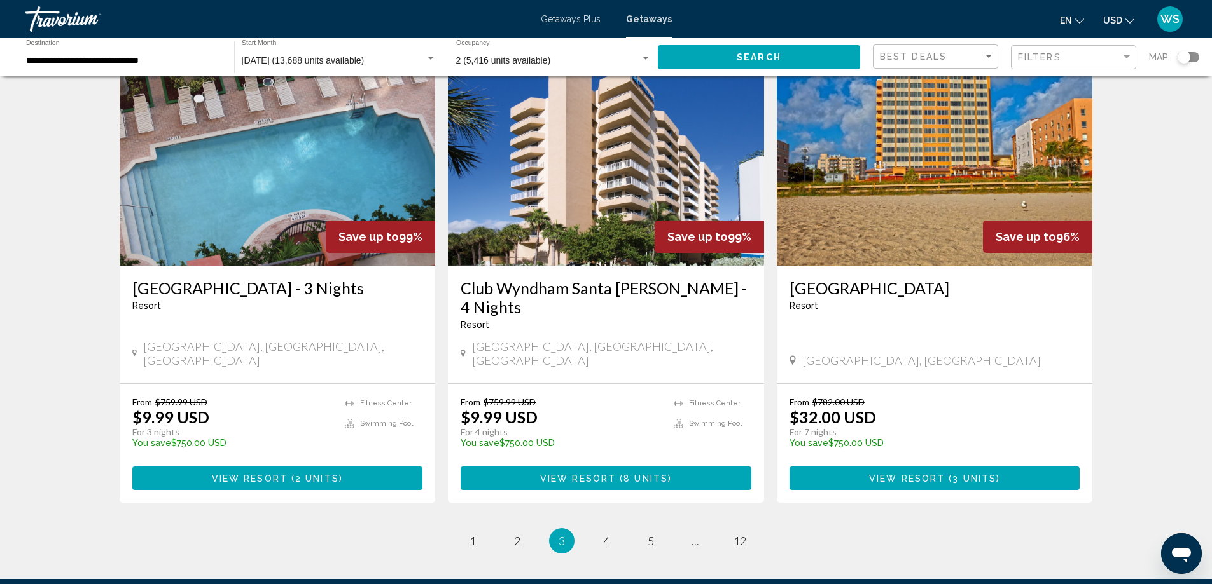
scroll to position [1528, 0]
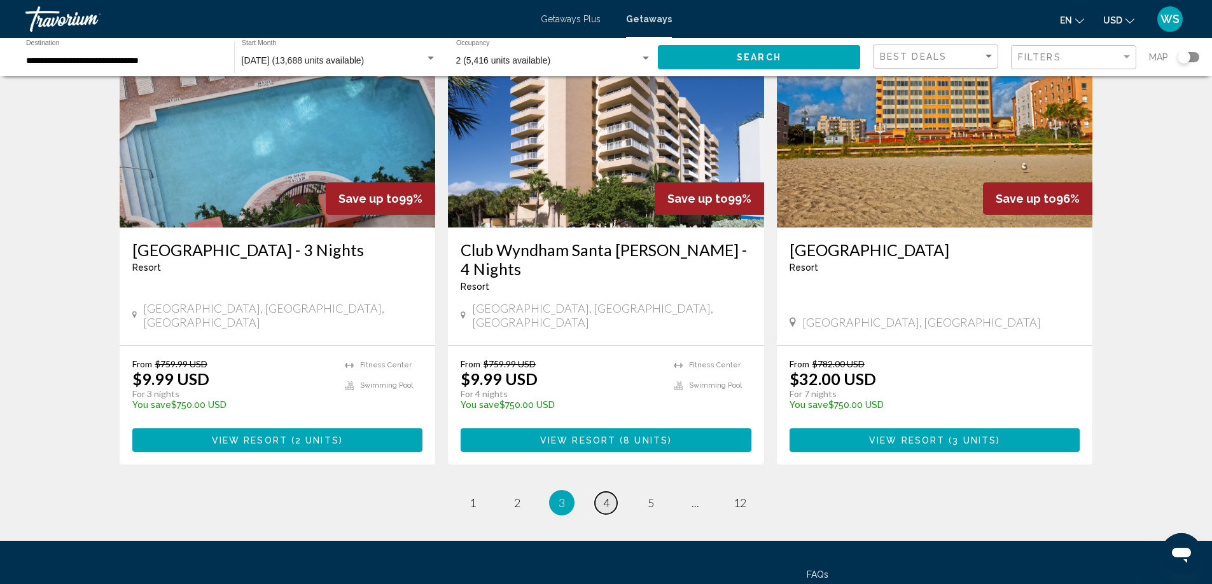
click at [606, 496] on span "4" at bounding box center [606, 503] width 6 height 14
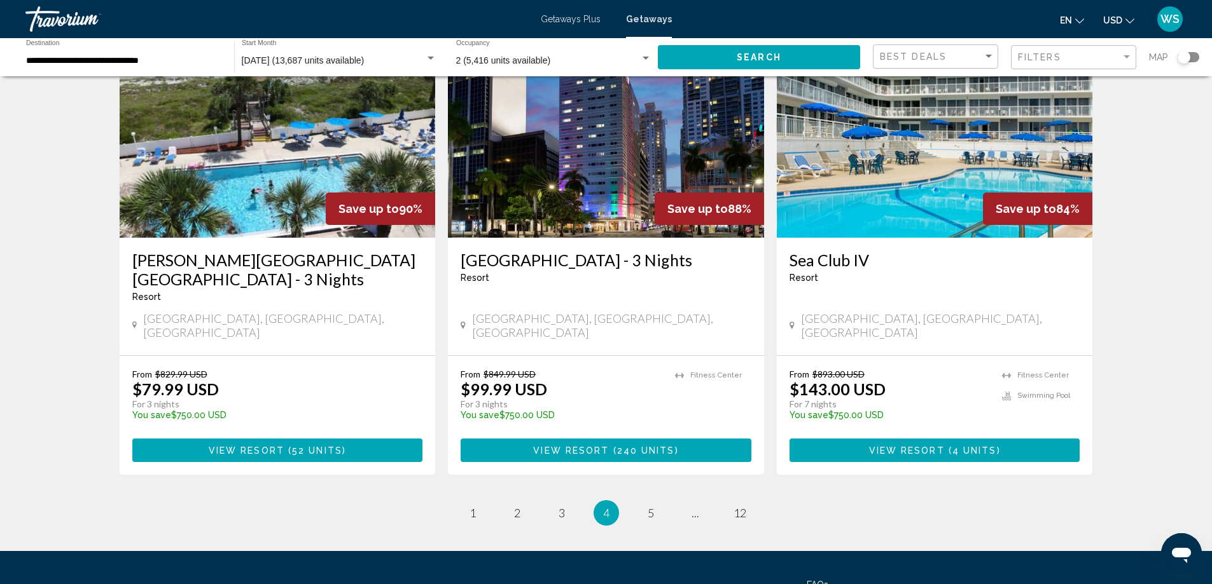
scroll to position [1501, 0]
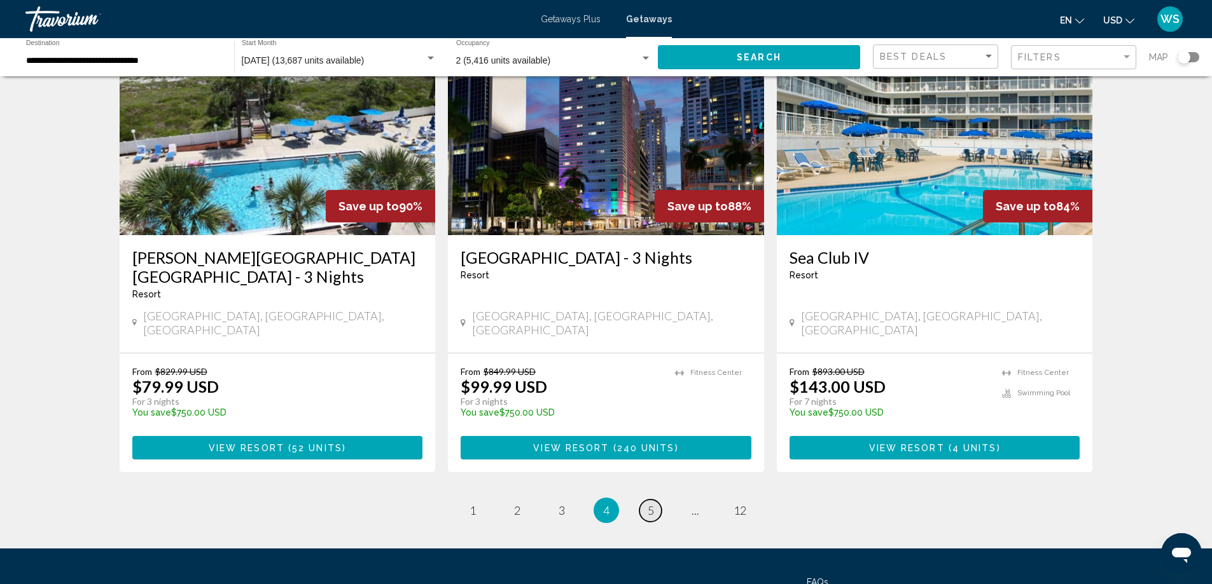
click at [654, 500] on link "page 5" at bounding box center [650, 511] width 22 height 22
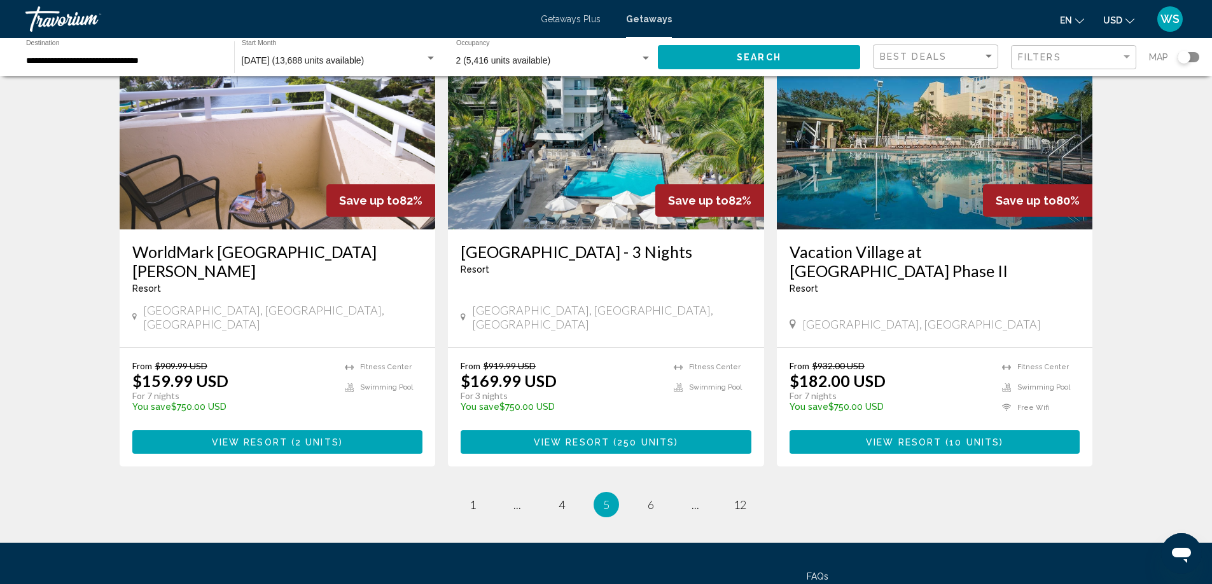
scroll to position [1527, 0]
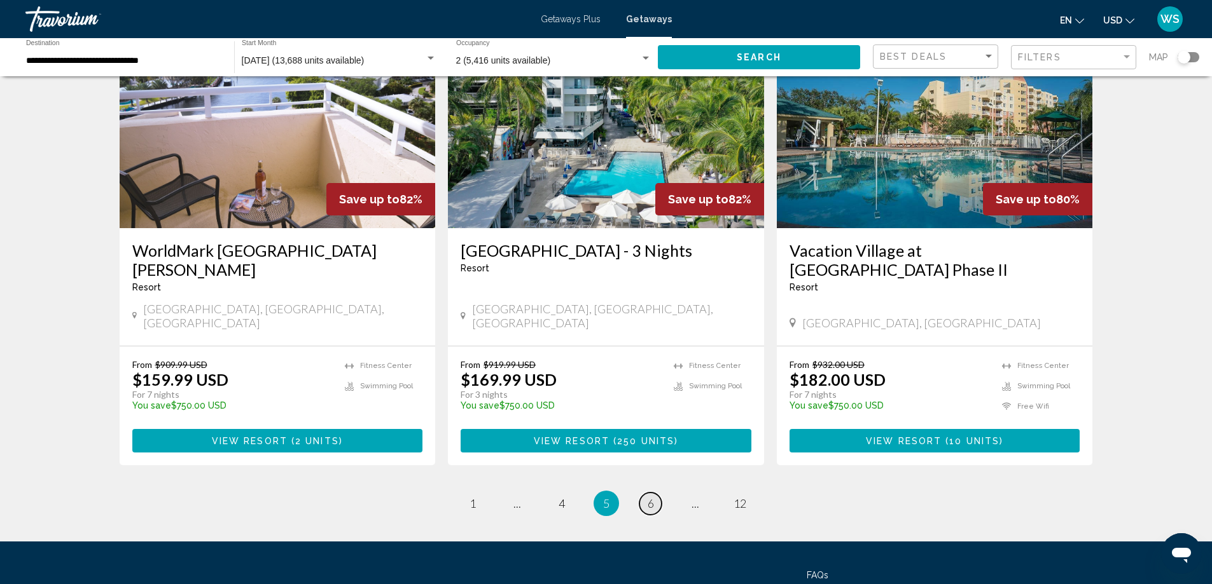
click at [658, 493] on link "page 6" at bounding box center [650, 504] width 22 height 22
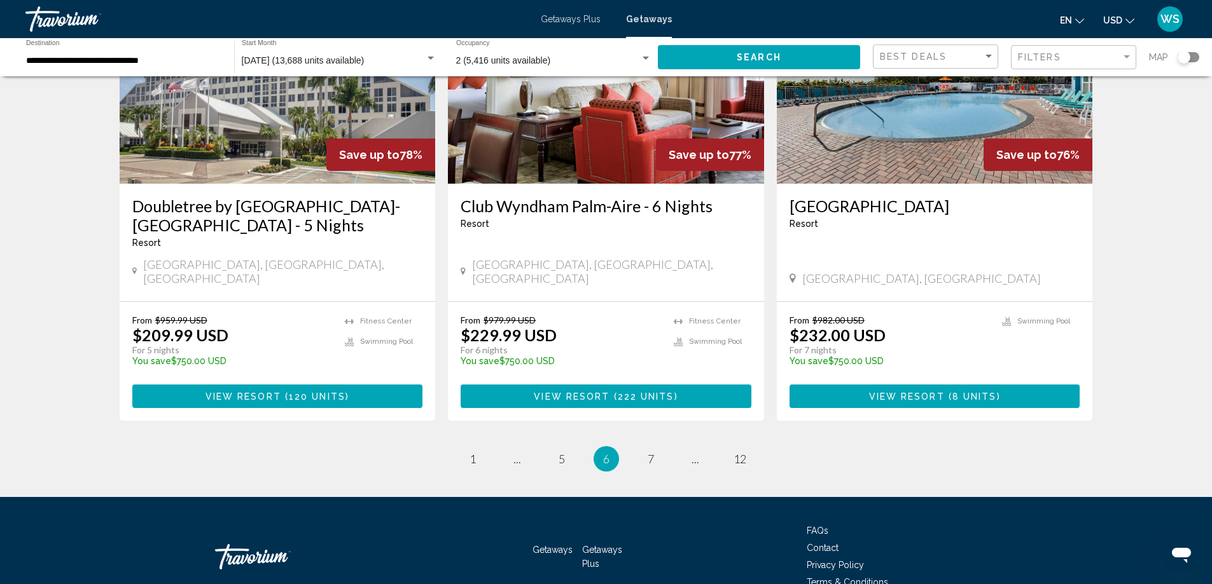
scroll to position [1528, 0]
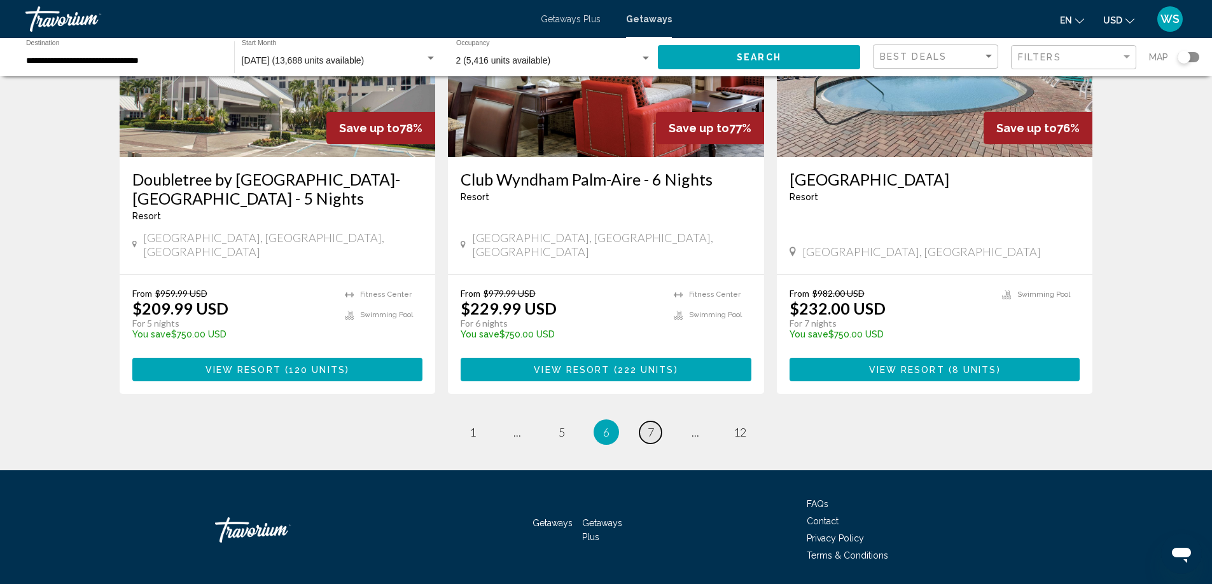
click at [654, 422] on link "page 7" at bounding box center [650, 433] width 22 height 22
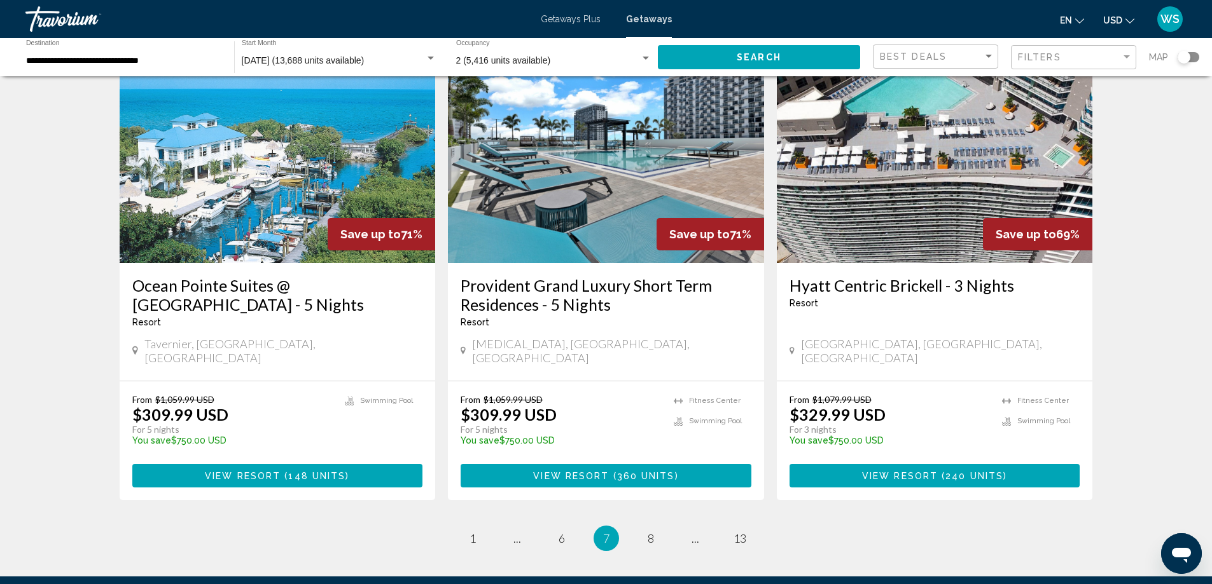
scroll to position [1526, 0]
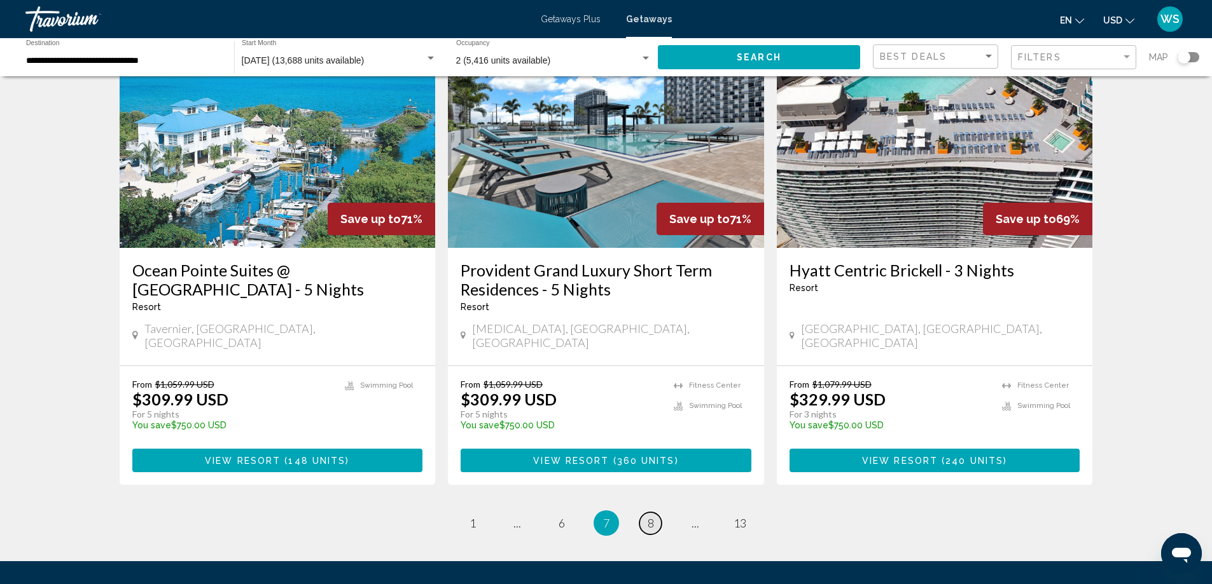
click at [644, 513] on link "page 8" at bounding box center [650, 524] width 22 height 22
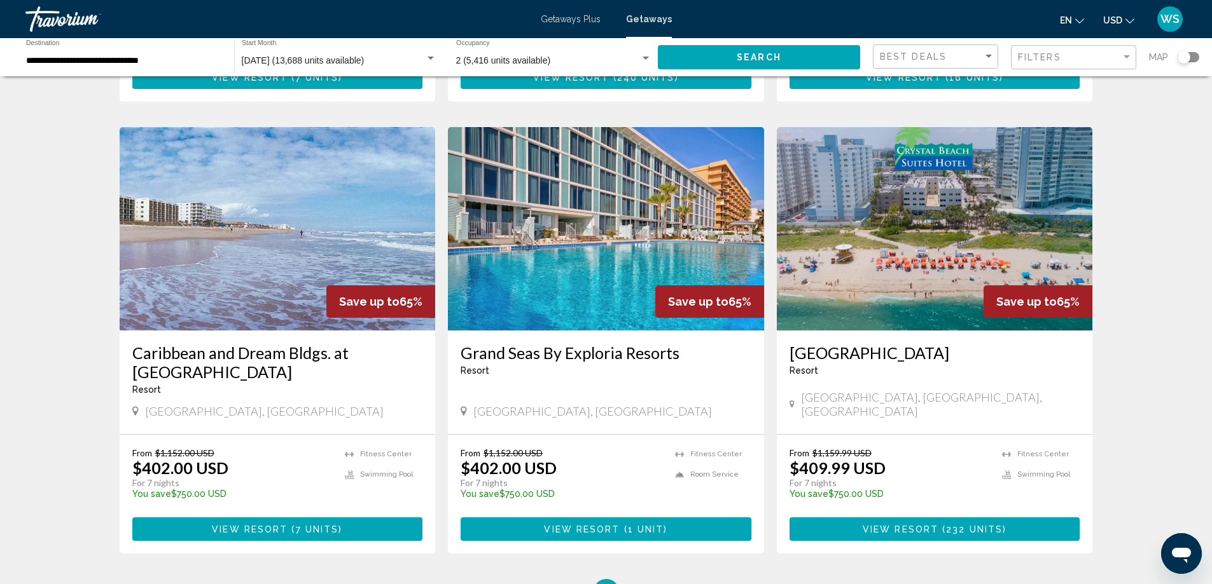
scroll to position [1475, 0]
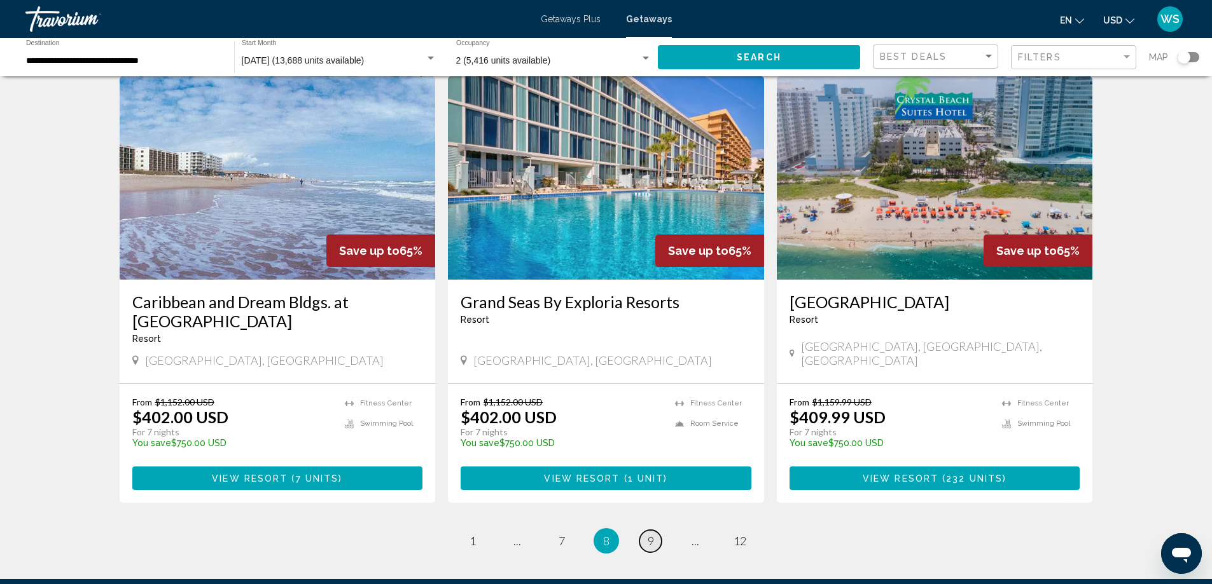
click at [648, 534] on span "9" at bounding box center [650, 541] width 6 height 14
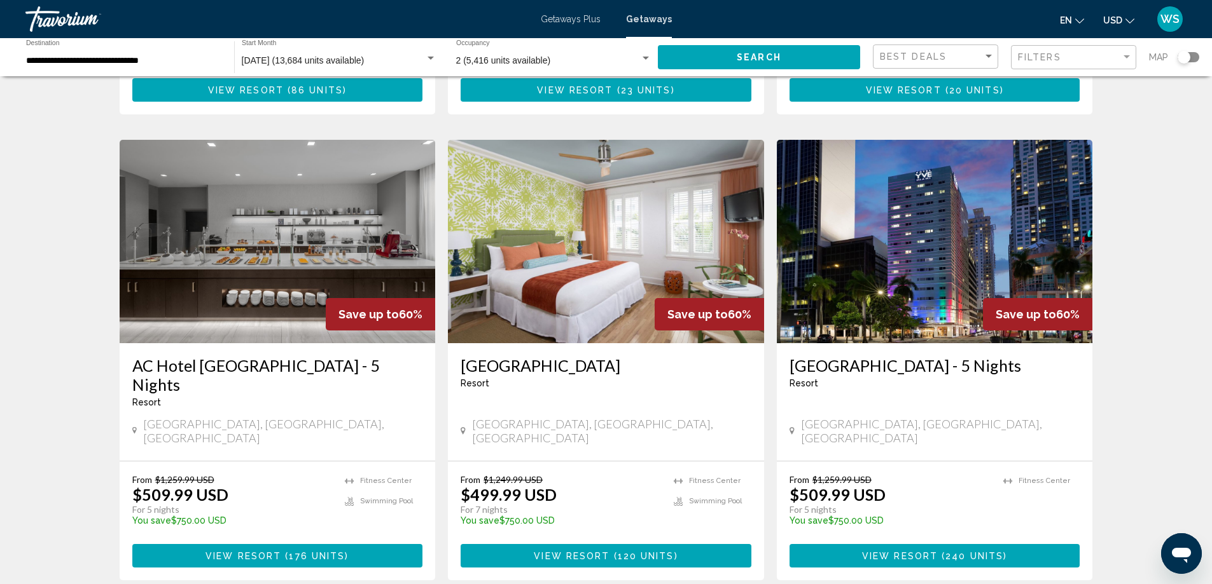
scroll to position [1399, 0]
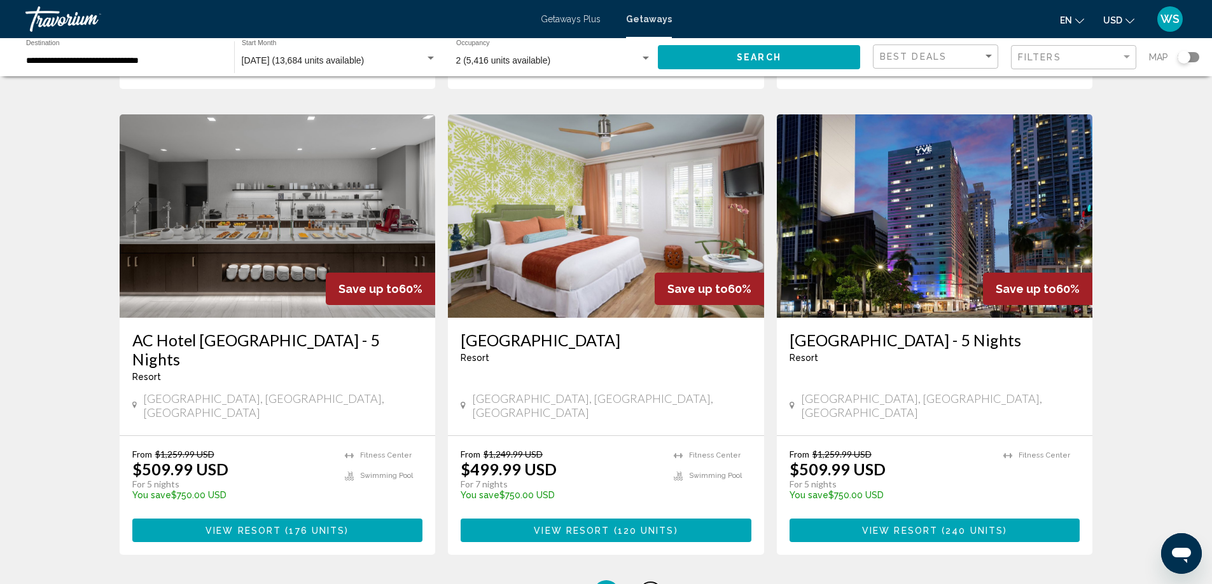
click at [656, 584] on span "10" at bounding box center [650, 593] width 13 height 14
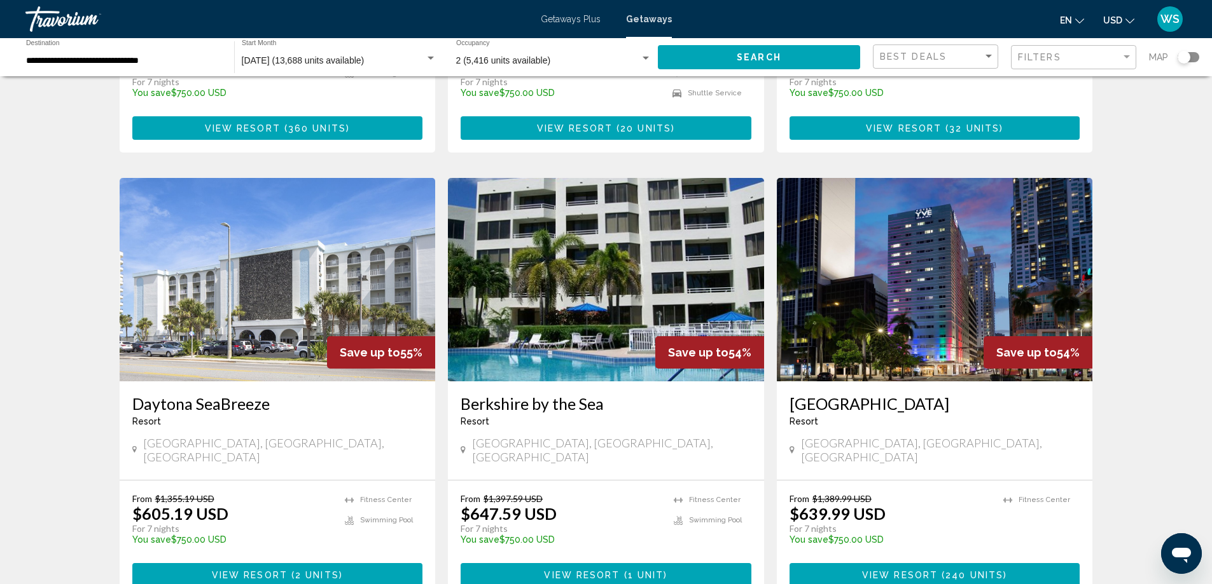
scroll to position [1399, 0]
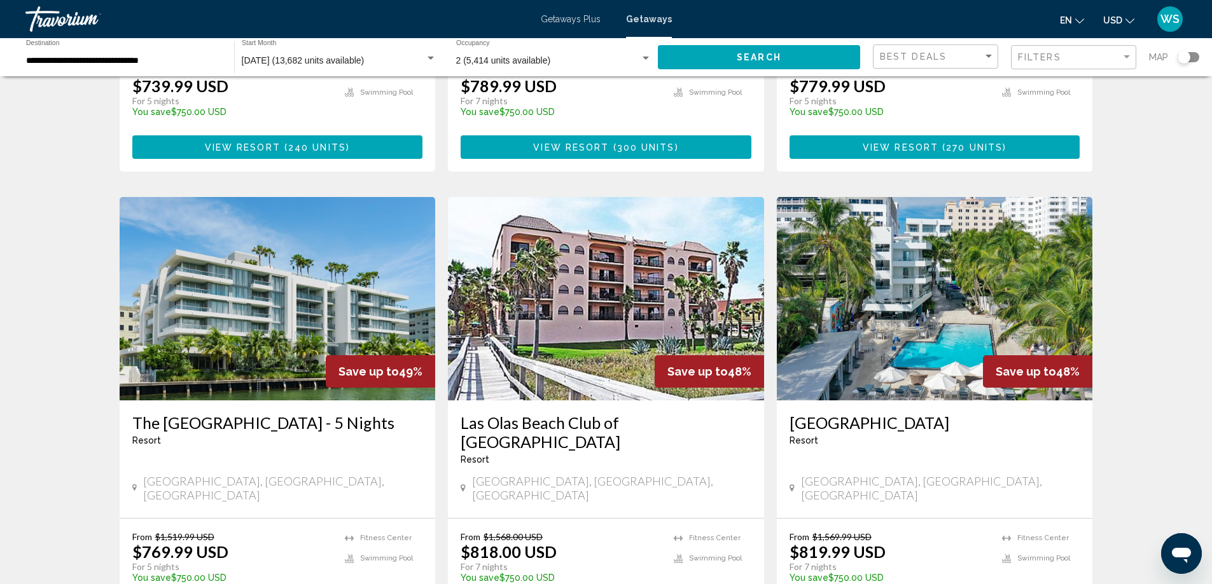
scroll to position [1399, 0]
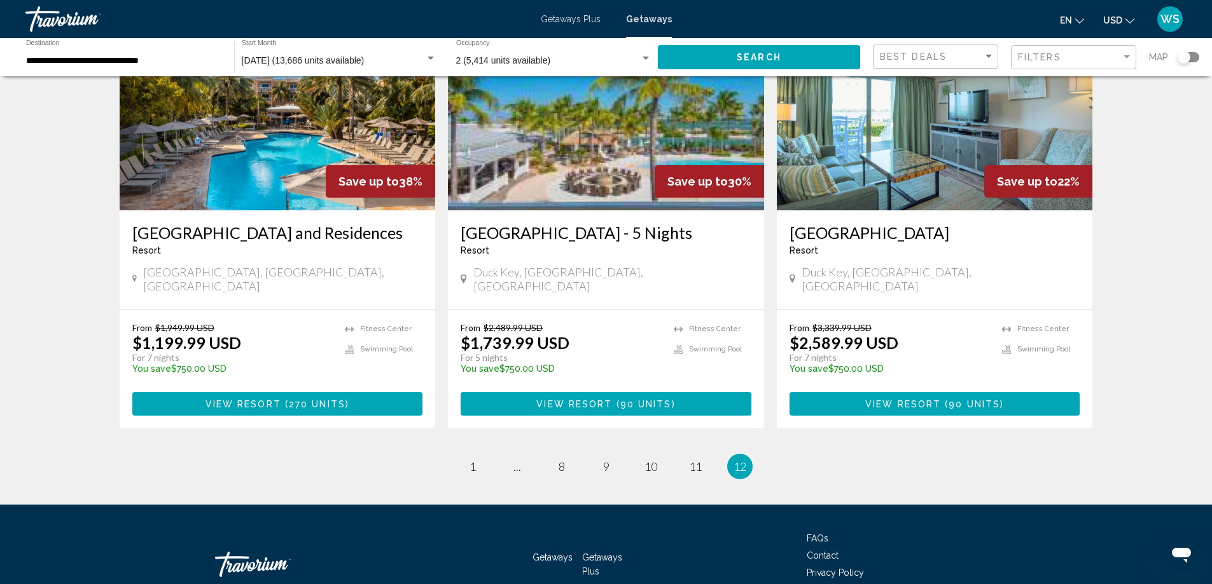
scroll to position [1508, 0]
